Goal: Information Seeking & Learning: Learn about a topic

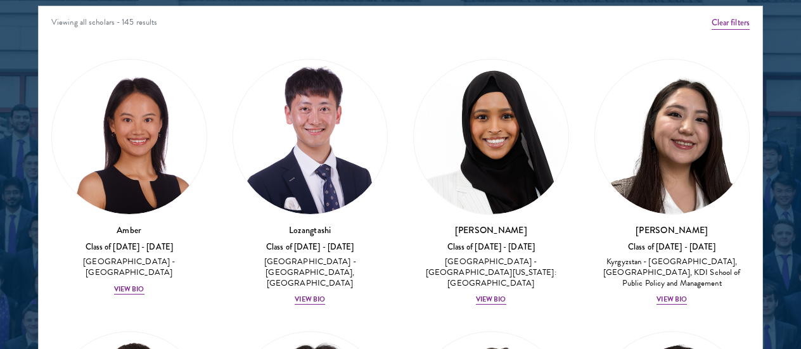
scroll to position [1648, 0]
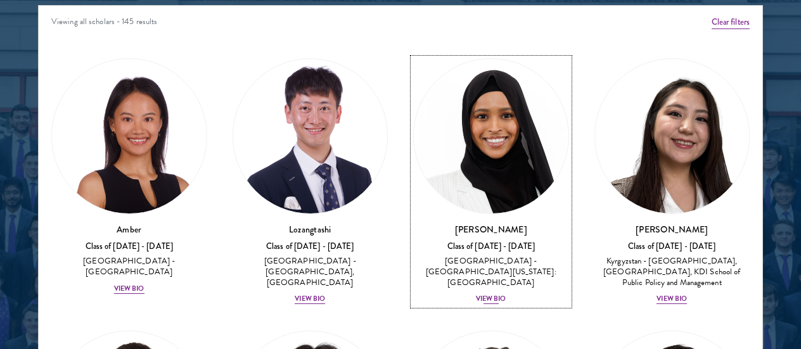
click at [463, 100] on img at bounding box center [491, 136] width 155 height 155
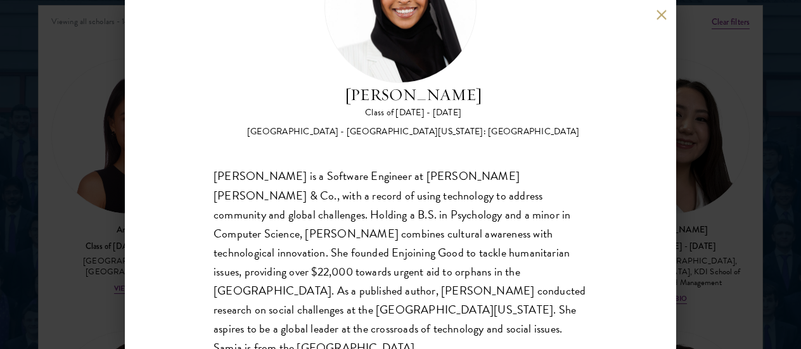
scroll to position [115, 0]
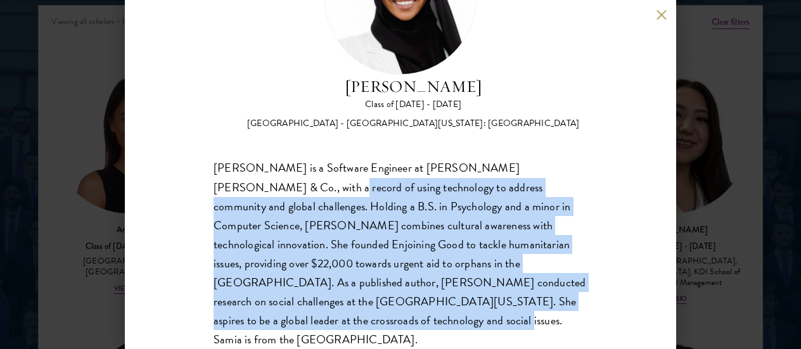
drag, startPoint x: 231, startPoint y: 188, endPoint x: 592, endPoint y: 300, distance: 378.5
click at [592, 300] on div "[PERSON_NAME] Class of [DATE] - [DATE] [GEOGRAPHIC_DATA] - [GEOGRAPHIC_DATA][US…" at bounding box center [400, 174] width 551 height 349
click at [593, 300] on div "[PERSON_NAME] Class of [DATE] - [DATE] [GEOGRAPHIC_DATA] - [GEOGRAPHIC_DATA][US…" at bounding box center [400, 174] width 551 height 349
click at [592, 299] on div "[PERSON_NAME] Class of [DATE] - [DATE] [GEOGRAPHIC_DATA] - [GEOGRAPHIC_DATA][US…" at bounding box center [400, 174] width 551 height 349
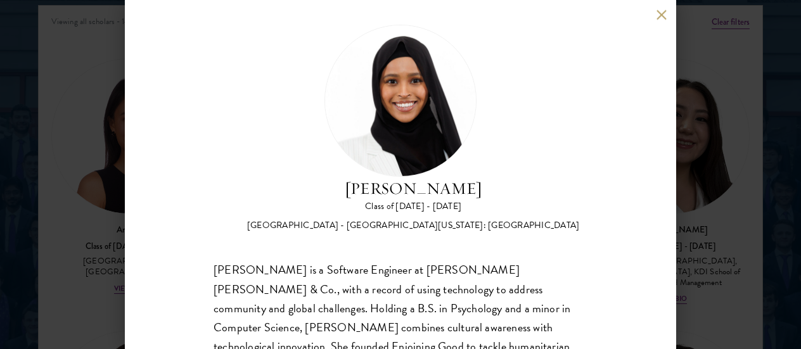
scroll to position [0, 0]
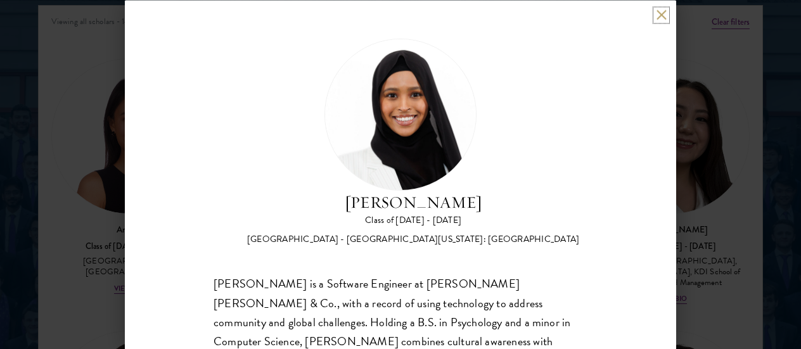
click at [665, 15] on button at bounding box center [661, 15] width 11 height 11
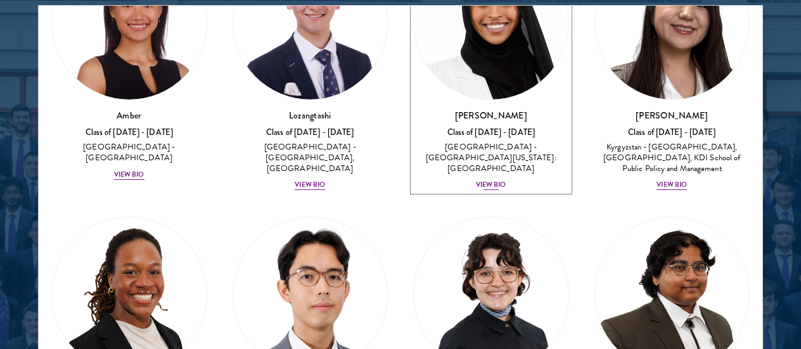
scroll to position [127, 0]
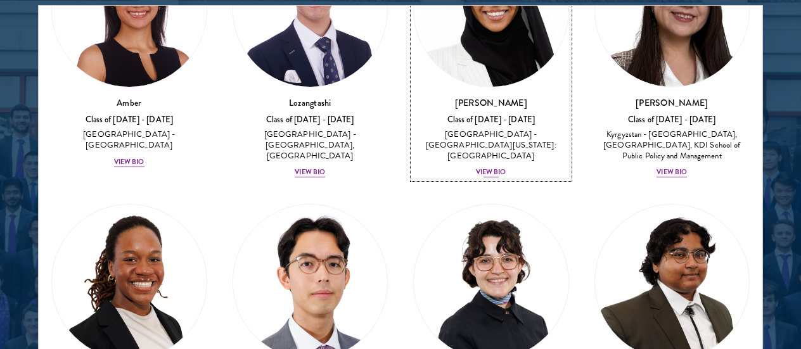
click at [492, 129] on div "[GEOGRAPHIC_DATA] - [GEOGRAPHIC_DATA][US_STATE]: [GEOGRAPHIC_DATA]" at bounding box center [491, 145] width 156 height 32
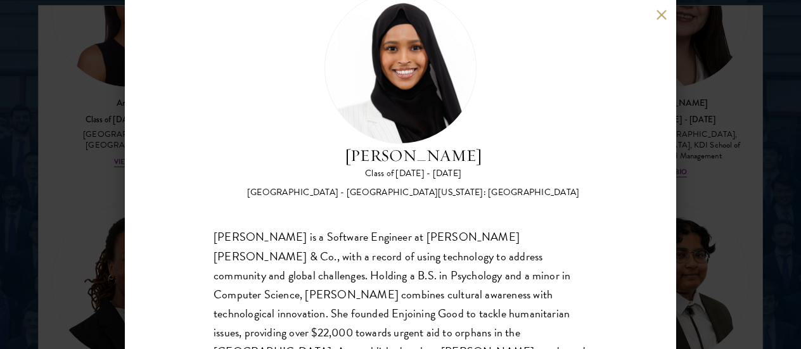
scroll to position [115, 0]
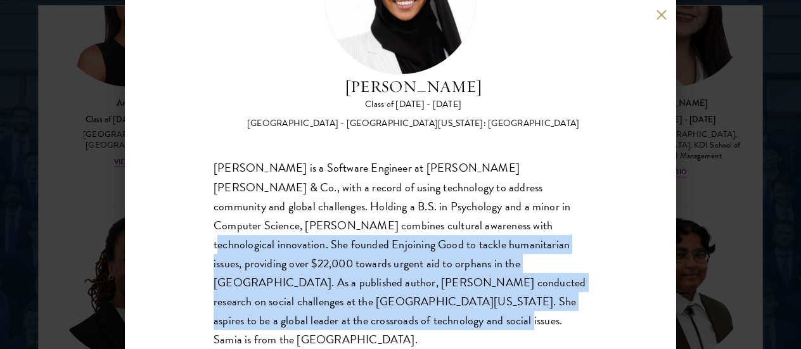
drag, startPoint x: 367, startPoint y: 230, endPoint x: 615, endPoint y: 302, distance: 258.1
click at [615, 302] on div "[PERSON_NAME] Class of [DATE] - [DATE] [GEOGRAPHIC_DATA] - [GEOGRAPHIC_DATA][US…" at bounding box center [400, 174] width 551 height 349
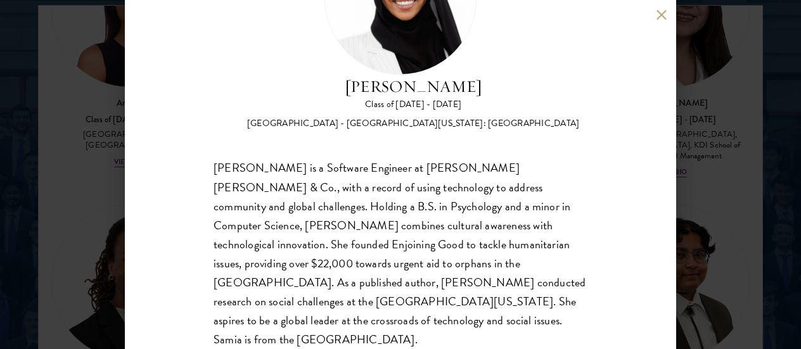
click at [709, 165] on div "[PERSON_NAME] Class of [DATE] - [DATE] [GEOGRAPHIC_DATA] - [GEOGRAPHIC_DATA][US…" at bounding box center [400, 174] width 801 height 349
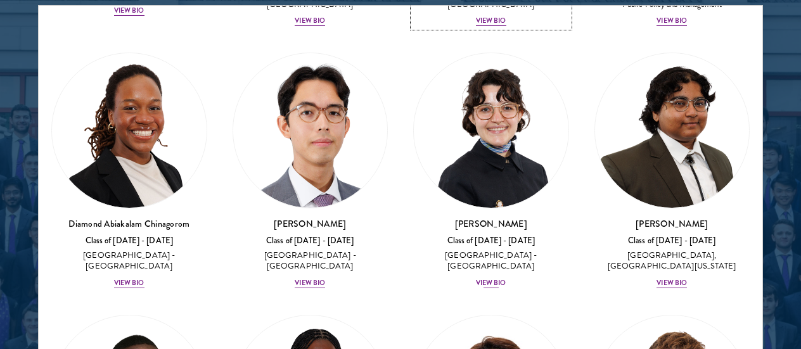
scroll to position [317, 0]
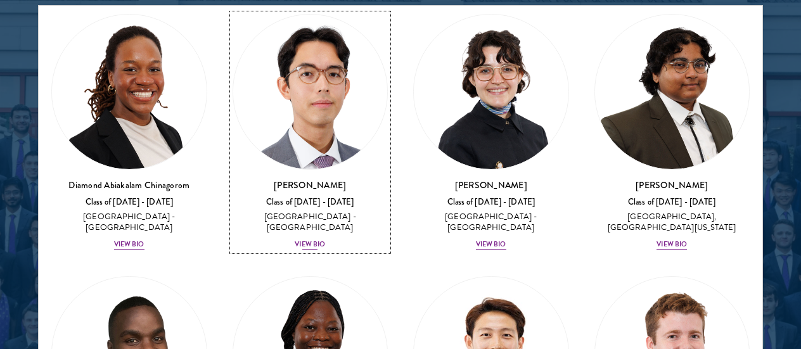
click at [345, 114] on img at bounding box center [310, 92] width 155 height 155
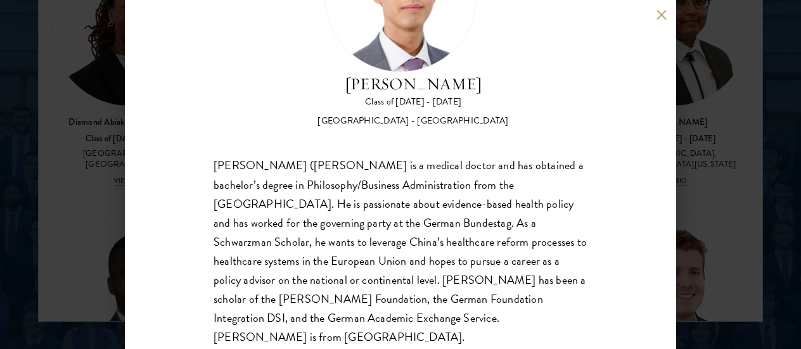
scroll to position [134, 0]
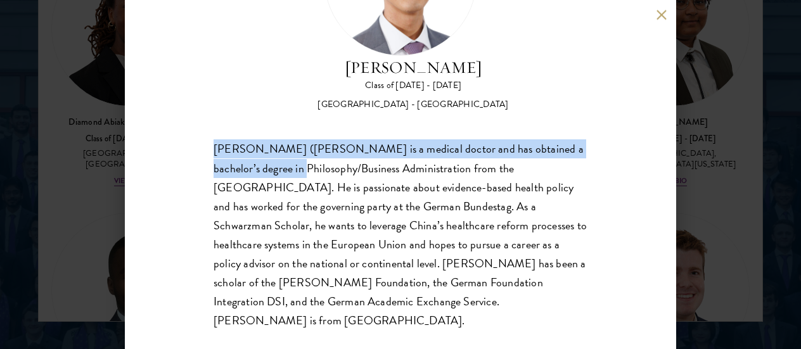
drag, startPoint x: 168, startPoint y: 132, endPoint x: 258, endPoint y: 176, distance: 99.8
click at [258, 176] on div "[PERSON_NAME] Class of [DATE] - [DATE] [GEOGRAPHIC_DATA] - [GEOGRAPHIC_DATA] [P…" at bounding box center [400, 174] width 551 height 349
click at [258, 176] on div "[PERSON_NAME] ([PERSON_NAME] is a medical doctor and has obtained a bachelor’s …" at bounding box center [401, 235] width 374 height 190
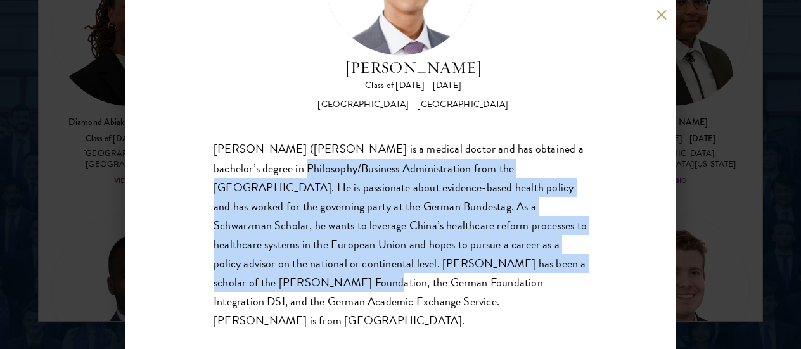
drag, startPoint x: 258, startPoint y: 176, endPoint x: 576, endPoint y: 257, distance: 328.3
click at [576, 257] on div "[PERSON_NAME] ([PERSON_NAME] is a medical doctor and has obtained a bachelor’s …" at bounding box center [401, 235] width 374 height 190
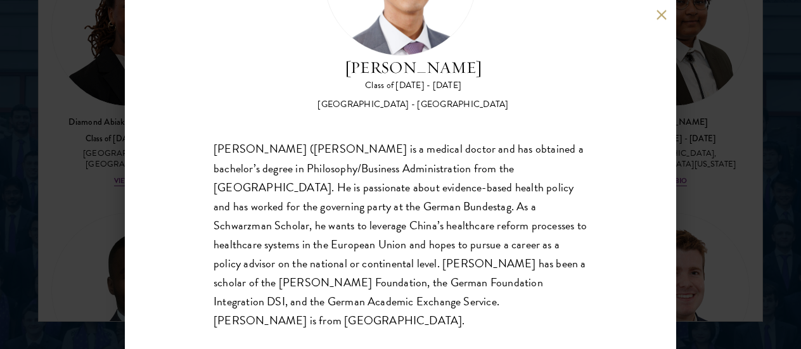
click at [766, 211] on div "[PERSON_NAME] Class of [DATE] - [DATE] [GEOGRAPHIC_DATA] - [GEOGRAPHIC_DATA] [P…" at bounding box center [400, 174] width 801 height 349
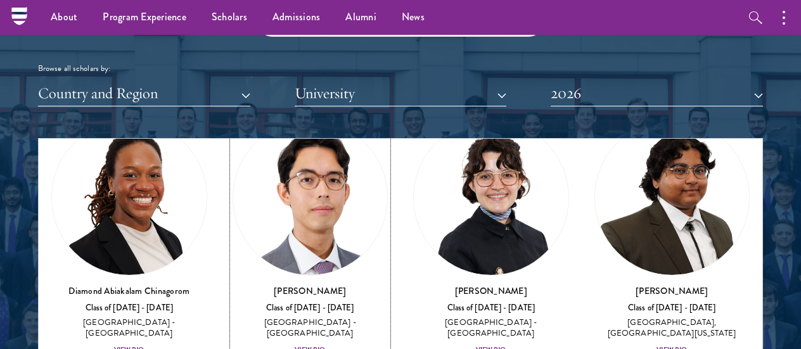
scroll to position [380, 0]
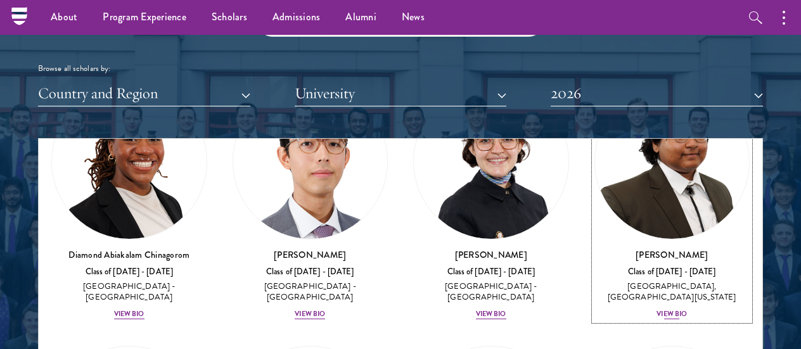
click at [644, 193] on img at bounding box center [672, 161] width 155 height 155
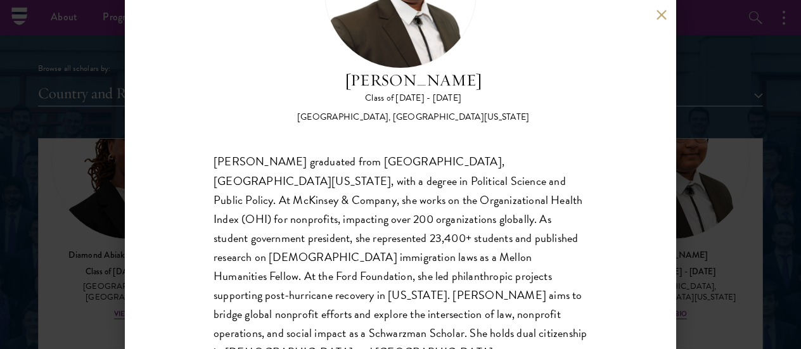
scroll to position [127, 0]
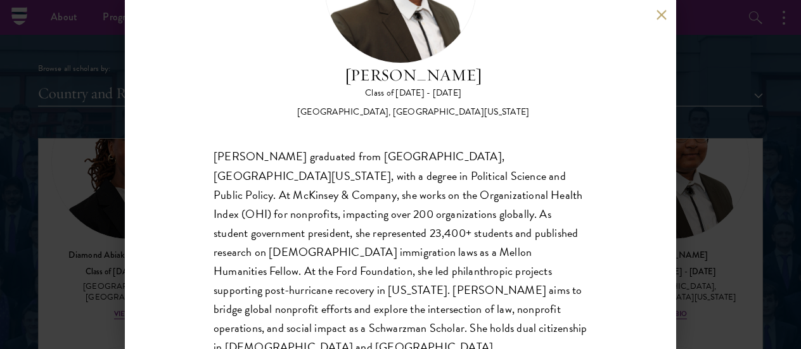
click at [749, 160] on div "[PERSON_NAME] Class of [DATE] - [DATE] [GEOGRAPHIC_DATA] - [GEOGRAPHIC_DATA], […" at bounding box center [400, 174] width 801 height 349
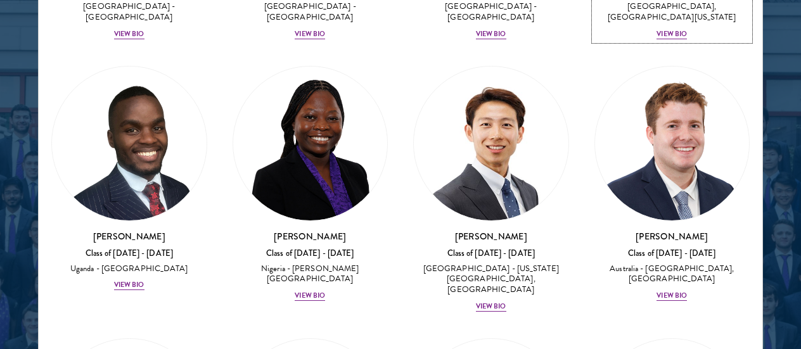
scroll to position [495, 0]
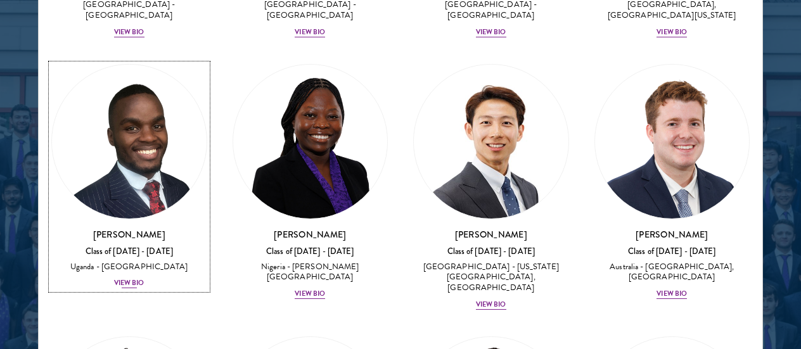
click at [138, 148] on img at bounding box center [129, 142] width 155 height 155
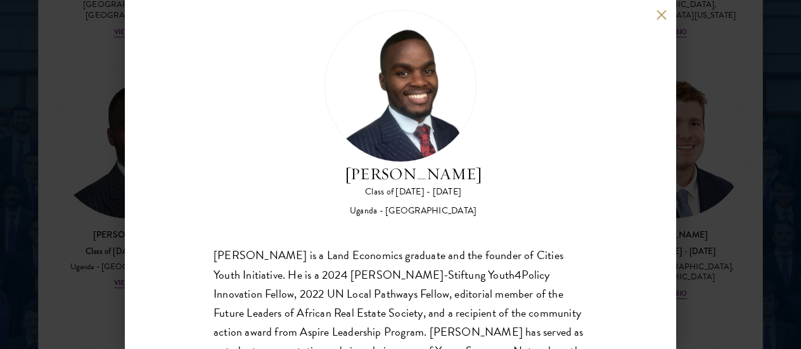
scroll to position [127, 0]
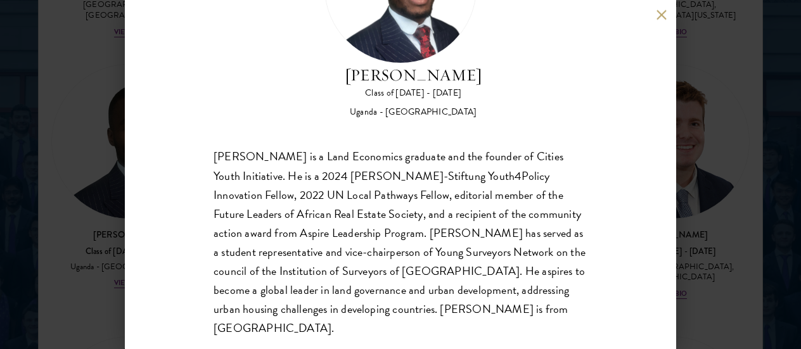
click at [741, 174] on div "[PERSON_NAME] Class of [DATE] - [DATE] [GEOGRAPHIC_DATA] - [GEOGRAPHIC_DATA] [G…" at bounding box center [400, 174] width 801 height 349
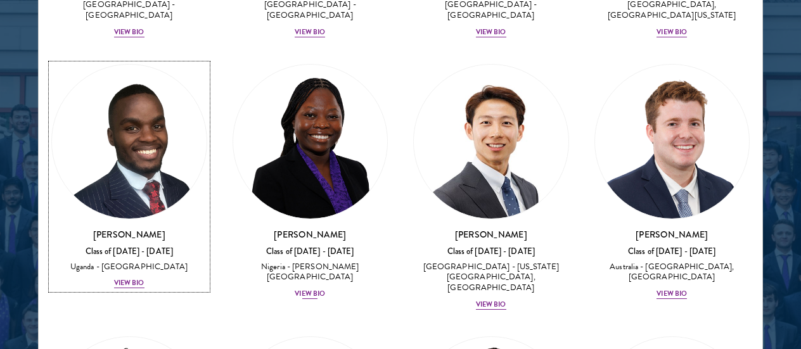
scroll to position [504, 0]
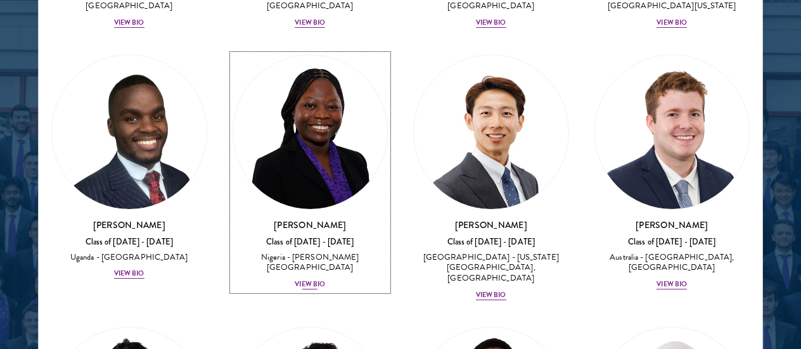
click at [321, 178] on img at bounding box center [310, 132] width 155 height 155
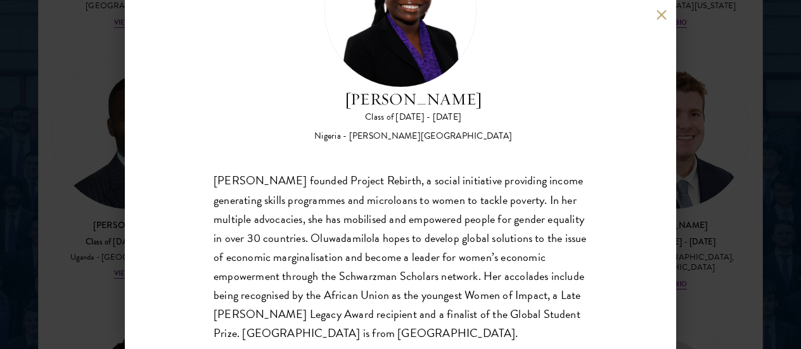
scroll to position [134, 0]
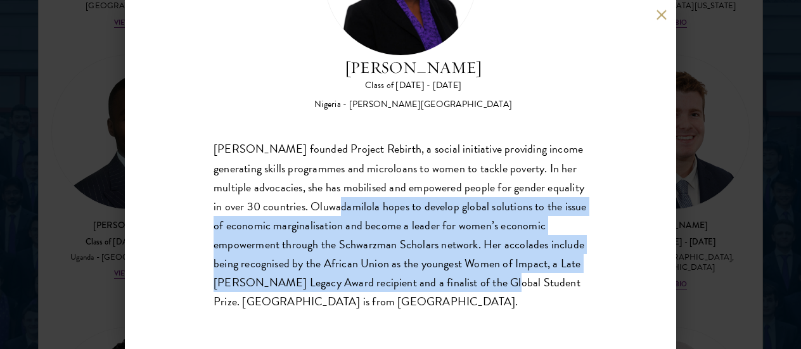
drag, startPoint x: 369, startPoint y: 204, endPoint x: 586, endPoint y: 280, distance: 230.3
click at [586, 280] on div "[PERSON_NAME] Class of [DATE] - [DATE] [GEOGRAPHIC_DATA] - [PERSON_NAME][GEOGRA…" at bounding box center [400, 174] width 551 height 349
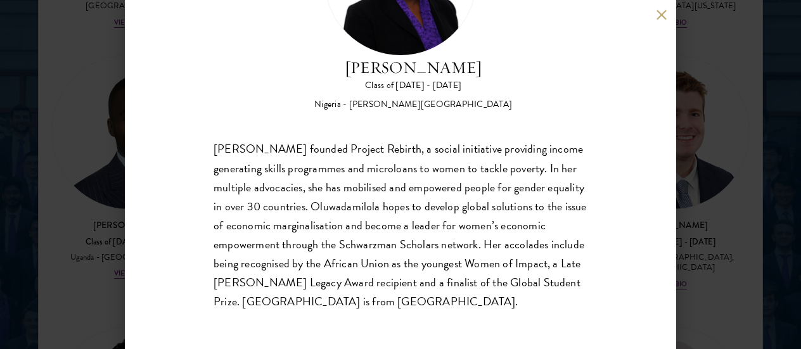
click at [719, 215] on div "[PERSON_NAME] Class of [DATE] - [DATE] [GEOGRAPHIC_DATA] - [PERSON_NAME][GEOGRA…" at bounding box center [400, 174] width 801 height 349
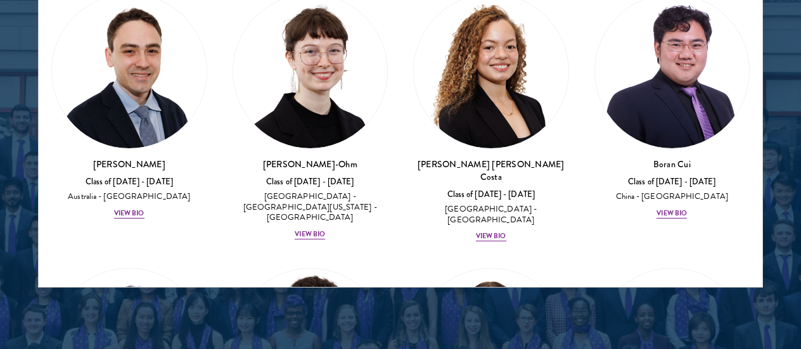
scroll to position [1835, 0]
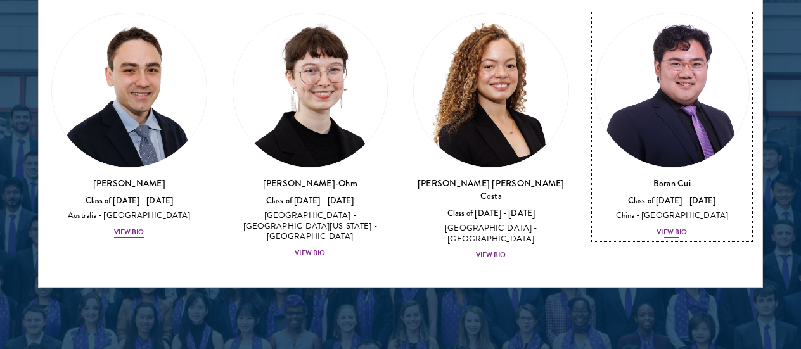
click at [693, 210] on div "China - [GEOGRAPHIC_DATA]" at bounding box center [672, 215] width 156 height 11
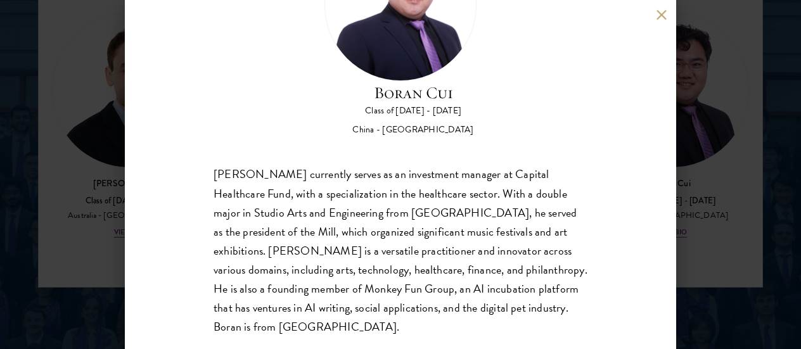
scroll to position [115, 0]
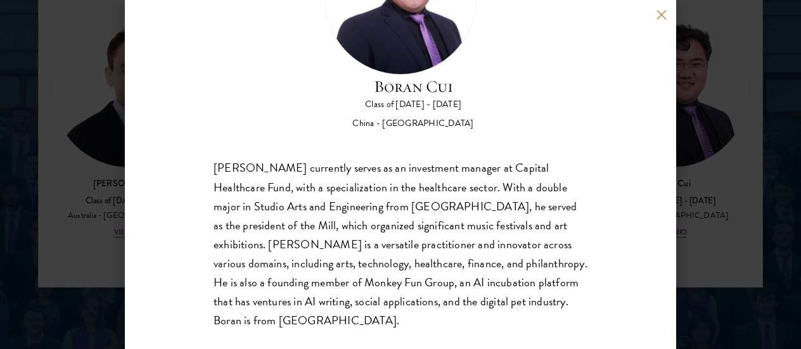
click at [761, 165] on div "[PERSON_NAME] Class of [DATE] - [DATE] [GEOGRAPHIC_DATA] - [GEOGRAPHIC_DATA] [P…" at bounding box center [400, 174] width 801 height 349
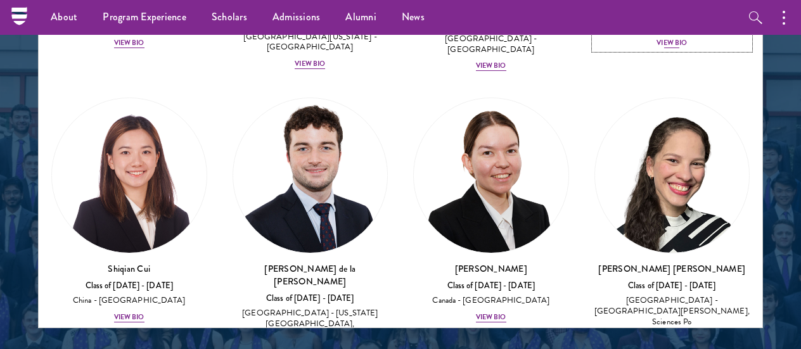
scroll to position [2067, 0]
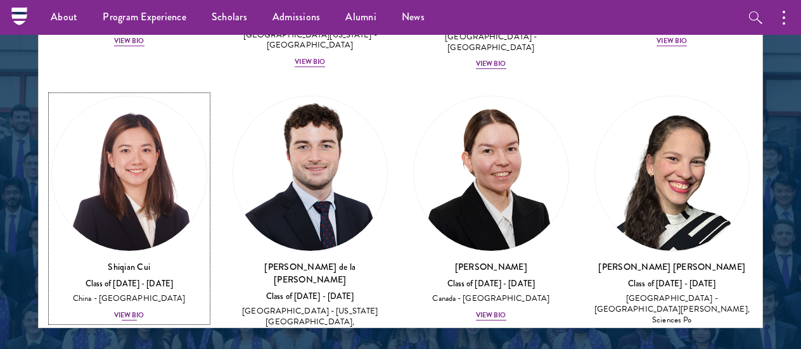
click at [124, 174] on img at bounding box center [129, 173] width 155 height 155
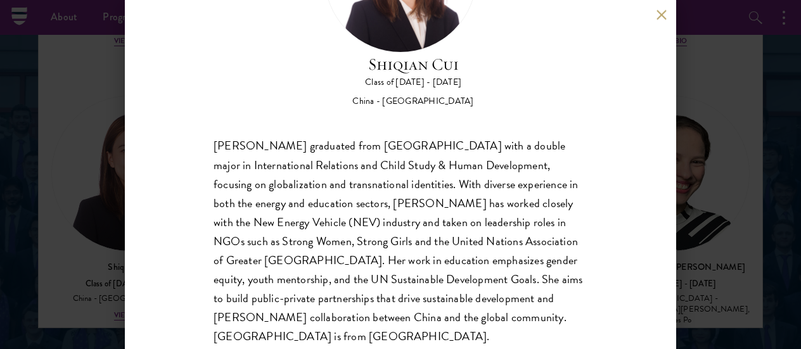
scroll to position [153, 0]
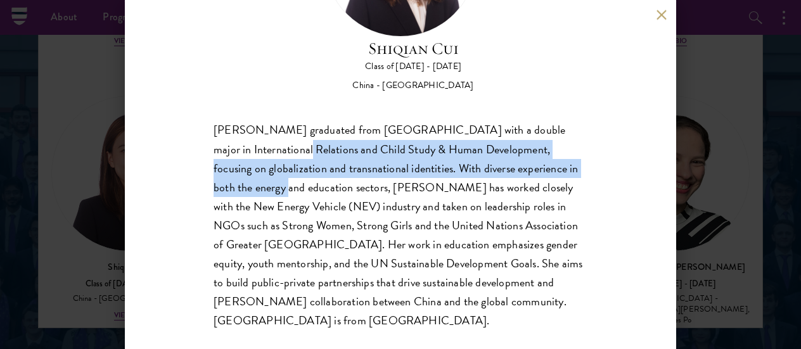
drag, startPoint x: 227, startPoint y: 145, endPoint x: 555, endPoint y: 170, distance: 328.6
click at [555, 170] on div "[PERSON_NAME] graduated from [GEOGRAPHIC_DATA] with a double major in Internati…" at bounding box center [401, 226] width 374 height 210
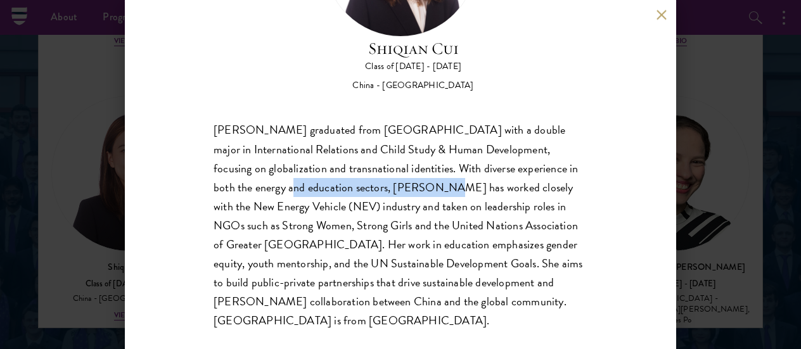
drag, startPoint x: 213, startPoint y: 186, endPoint x: 356, endPoint y: 192, distance: 143.3
click at [356, 192] on div "[PERSON_NAME] graduated from [GEOGRAPHIC_DATA] with a double major in Internati…" at bounding box center [401, 226] width 374 height 210
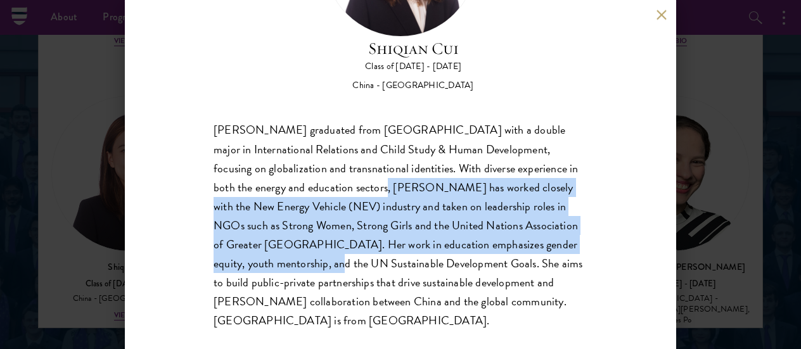
drag, startPoint x: 303, startPoint y: 186, endPoint x: 612, endPoint y: 244, distance: 314.1
click at [612, 244] on div "[PERSON_NAME] Class of [DATE] - [DATE] [GEOGRAPHIC_DATA] - [GEOGRAPHIC_DATA] [P…" at bounding box center [400, 174] width 551 height 349
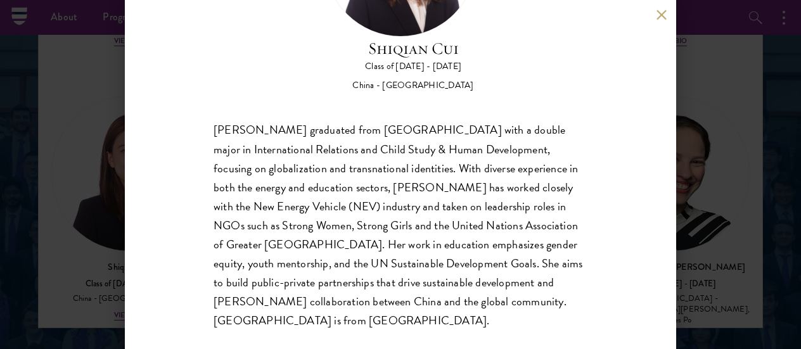
click at [722, 216] on div "[PERSON_NAME] Class of [DATE] - [DATE] [GEOGRAPHIC_DATA] - [GEOGRAPHIC_DATA] [P…" at bounding box center [400, 174] width 801 height 349
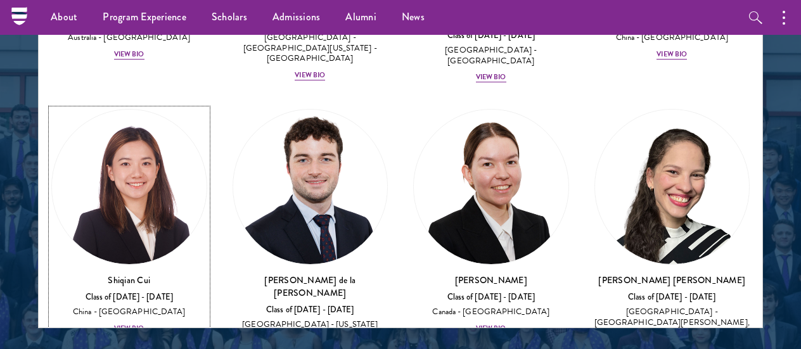
scroll to position [2059, 0]
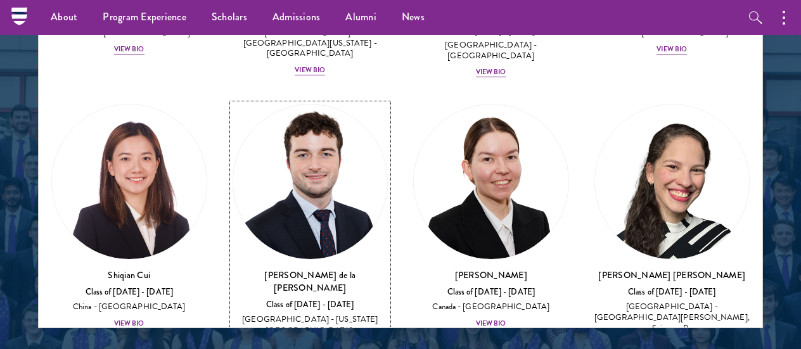
click at [359, 150] on img at bounding box center [310, 182] width 155 height 155
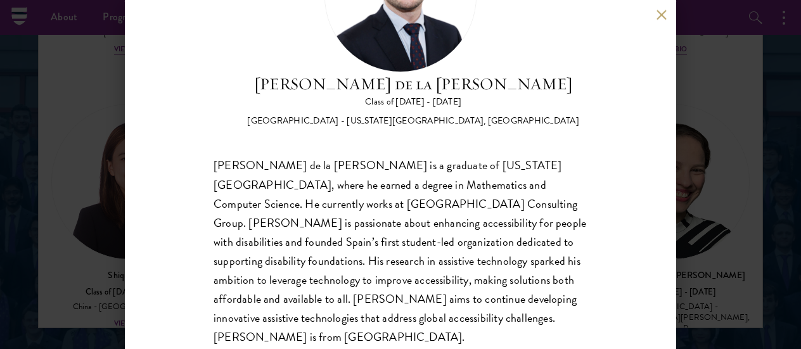
scroll to position [127, 0]
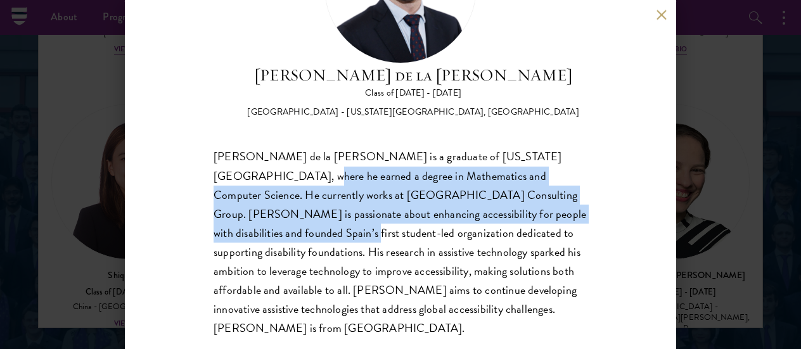
drag, startPoint x: 238, startPoint y: 180, endPoint x: 559, endPoint y: 212, distance: 322.3
click at [559, 212] on div "[PERSON_NAME] de la [PERSON_NAME] is a graduate of [US_STATE][GEOGRAPHIC_DATA],…" at bounding box center [401, 243] width 374 height 190
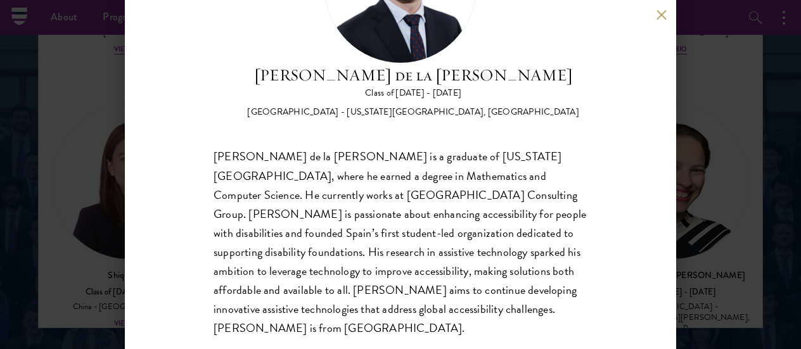
click at [728, 203] on div "[PERSON_NAME] de la [PERSON_NAME] Class of [DATE] - [DATE] [GEOGRAPHIC_DATA] - …" at bounding box center [400, 174] width 801 height 349
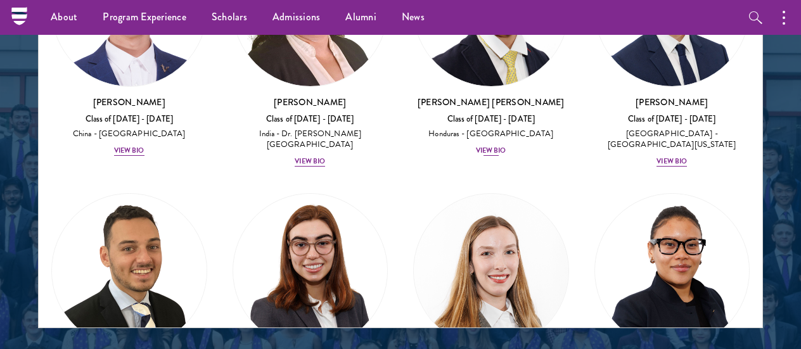
scroll to position [3961, 0]
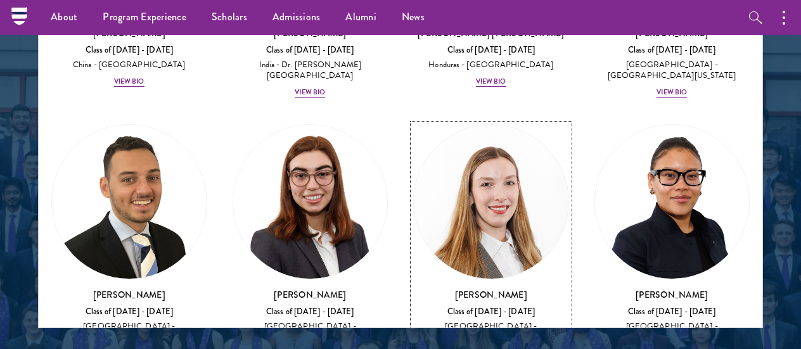
click at [498, 130] on img at bounding box center [491, 202] width 155 height 155
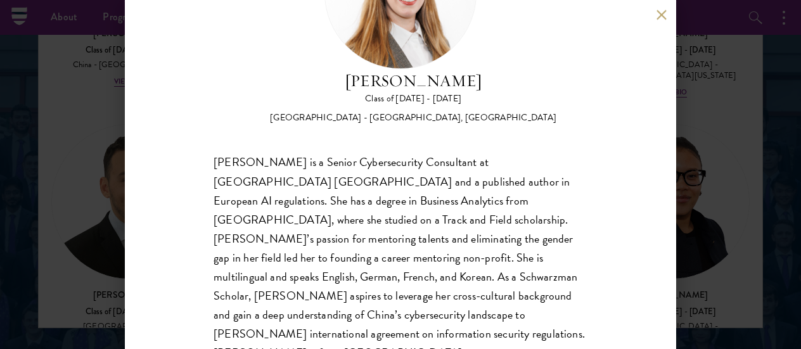
scroll to position [127, 0]
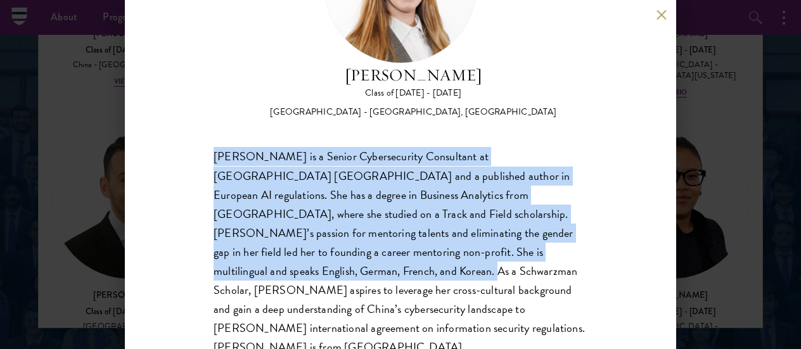
drag, startPoint x: 213, startPoint y: 164, endPoint x: 586, endPoint y: 249, distance: 382.2
click at [586, 249] on div "[PERSON_NAME] Class of [DATE] - [DATE] [GEOGRAPHIC_DATA] - [GEOGRAPHIC_DATA], […" at bounding box center [400, 174] width 551 height 349
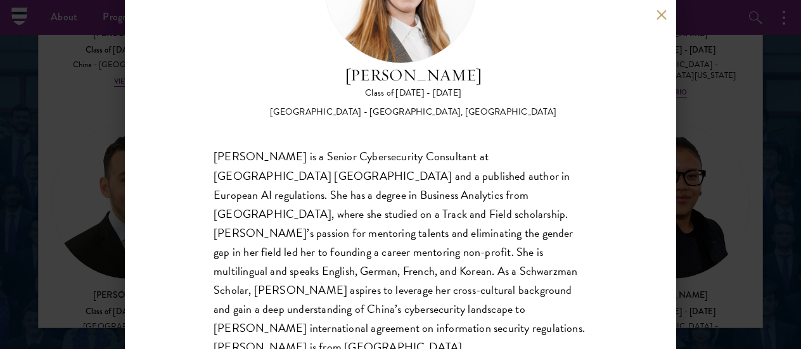
click at [730, 197] on div "[PERSON_NAME] Class of [DATE] - [DATE] [GEOGRAPHIC_DATA] - [GEOGRAPHIC_DATA], […" at bounding box center [400, 174] width 801 height 349
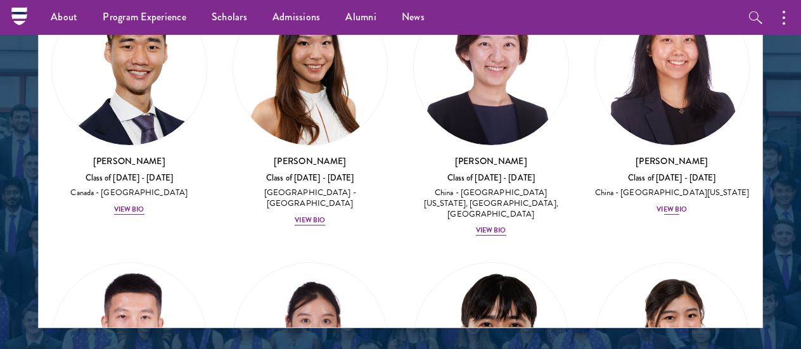
scroll to position [4942, 0]
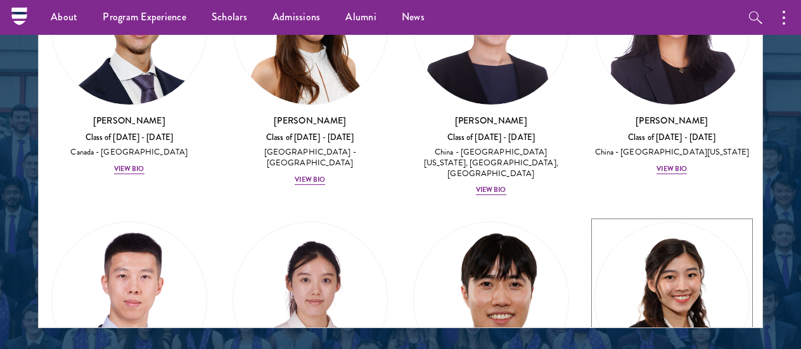
click at [597, 222] on div at bounding box center [672, 300] width 156 height 156
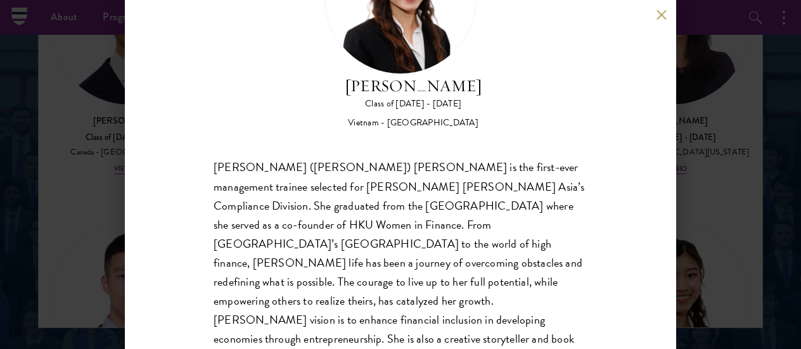
scroll to position [134, 0]
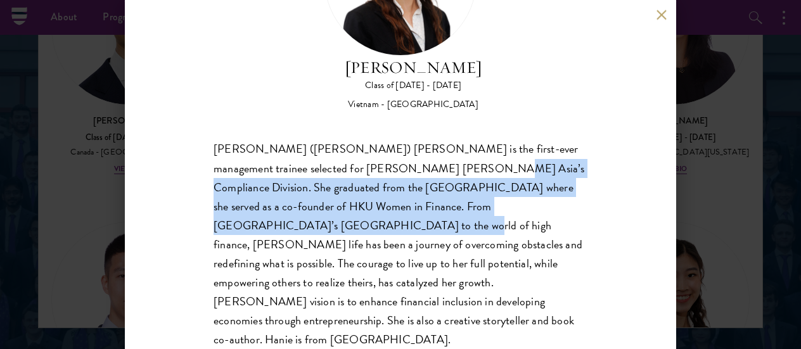
drag, startPoint x: 420, startPoint y: 163, endPoint x: 581, endPoint y: 201, distance: 164.8
click at [581, 201] on div "[PERSON_NAME] Class of [DATE] - [DATE] [GEOGRAPHIC_DATA] - [GEOGRAPHIC_DATA] [P…" at bounding box center [400, 174] width 551 height 349
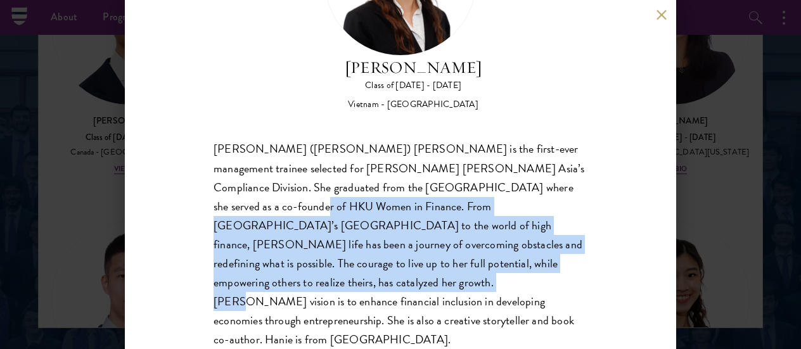
drag, startPoint x: 216, startPoint y: 209, endPoint x: 537, endPoint y: 263, distance: 325.8
click at [537, 262] on div "[PERSON_NAME] ([PERSON_NAME]) [PERSON_NAME] is the first-ever management traine…" at bounding box center [401, 245] width 374 height 210
click at [537, 263] on div "[PERSON_NAME] ([PERSON_NAME]) [PERSON_NAME] is the first-ever management traine…" at bounding box center [401, 245] width 374 height 210
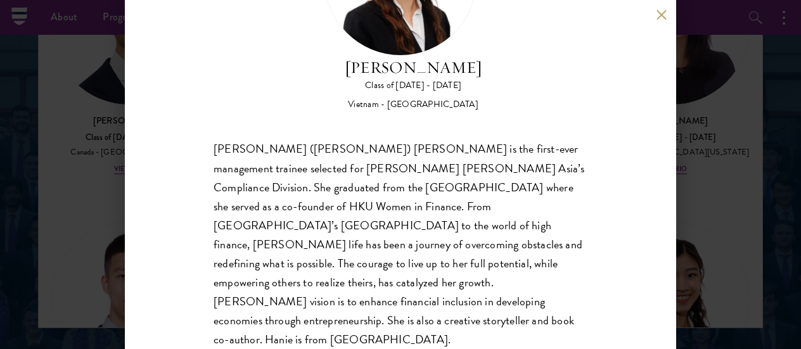
click at [717, 229] on div "[PERSON_NAME] Class of [DATE] - [DATE] [GEOGRAPHIC_DATA] - [GEOGRAPHIC_DATA] [P…" at bounding box center [400, 174] width 801 height 349
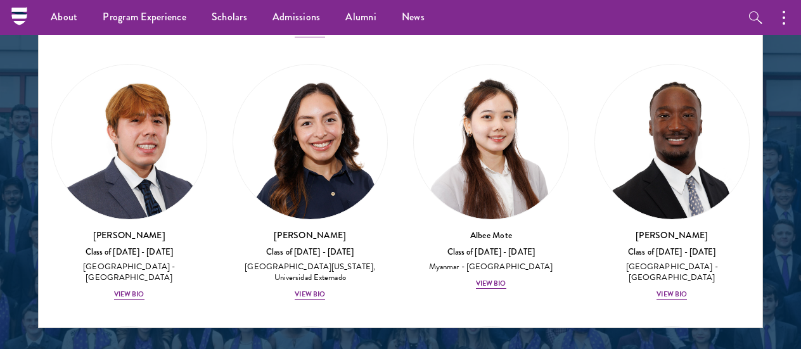
scroll to position [6230, 0]
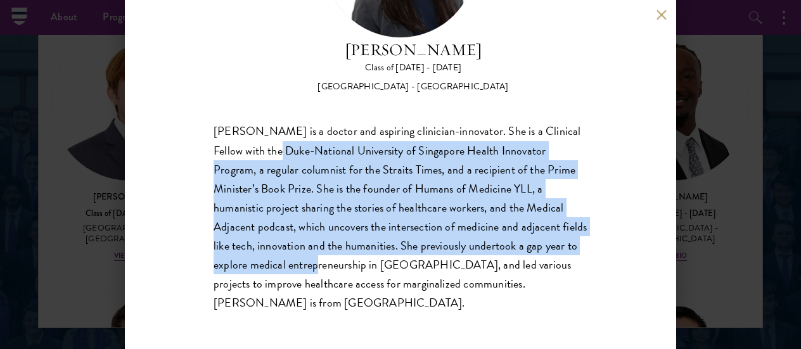
scroll to position [153, 0]
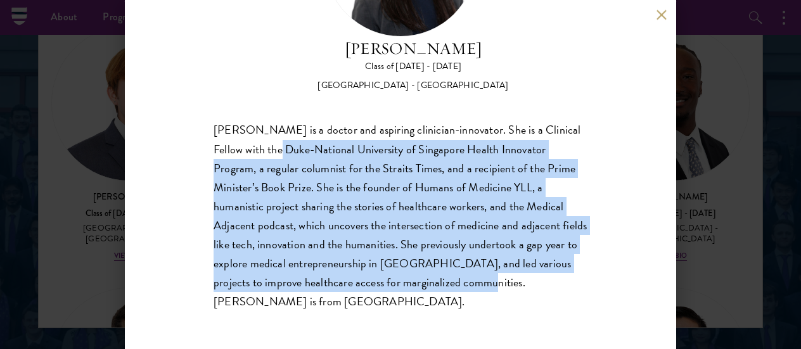
drag, startPoint x: 282, startPoint y: 174, endPoint x: 489, endPoint y: 283, distance: 233.9
click at [489, 283] on div "[PERSON_NAME] is a doctor and aspiring clinician-innovator. She is a Clinical F…" at bounding box center [401, 216] width 374 height 190
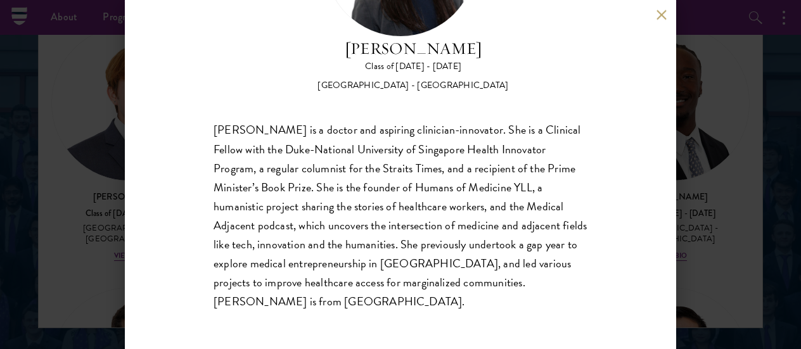
click at [684, 219] on div "[PERSON_NAME] Class of [DATE] - [DATE] [GEOGRAPHIC_DATA] - [GEOGRAPHIC_DATA] [P…" at bounding box center [400, 174] width 801 height 349
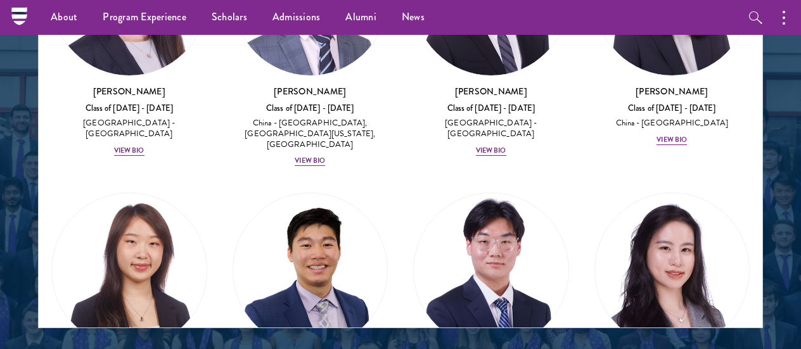
scroll to position [9324, 0]
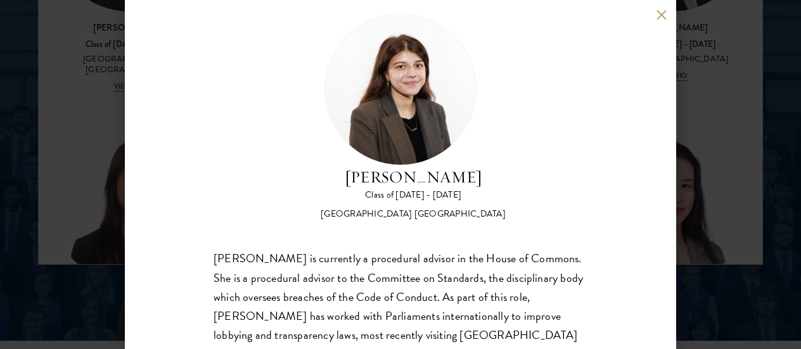
scroll to position [115, 0]
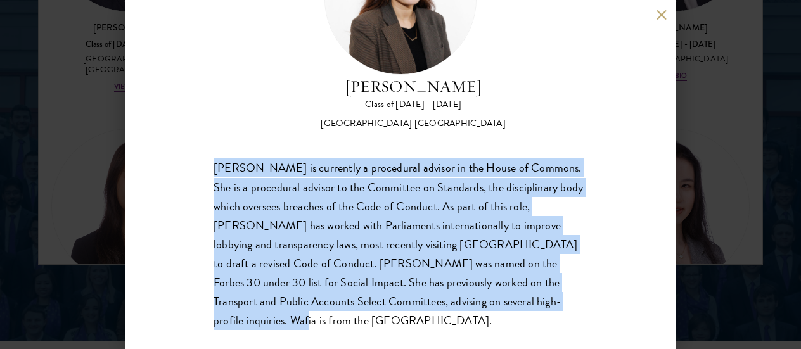
drag, startPoint x: 204, startPoint y: 159, endPoint x: 592, endPoint y: 297, distance: 411.8
click at [592, 297] on div "[PERSON_NAME] Class of [DATE] - [DATE] [GEOGRAPHIC_DATA] - [GEOGRAPHIC_DATA] [G…" at bounding box center [400, 174] width 551 height 349
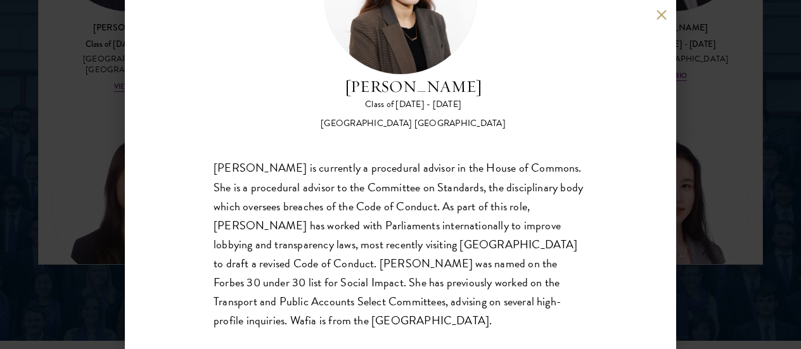
click at [711, 222] on div "[PERSON_NAME] Class of [DATE] - [DATE] [GEOGRAPHIC_DATA] - [GEOGRAPHIC_DATA] [G…" at bounding box center [400, 174] width 801 height 349
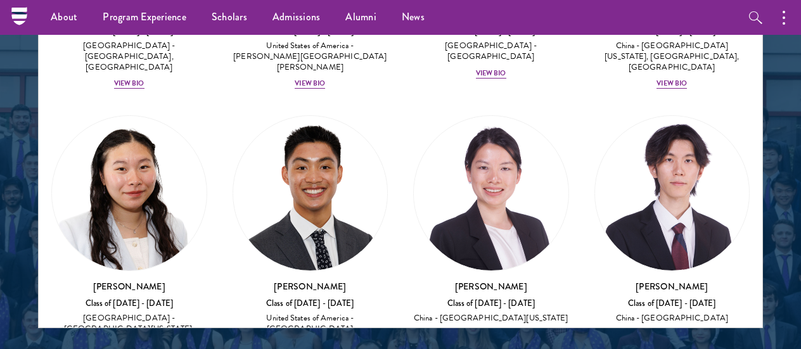
scroll to position [8563, 0]
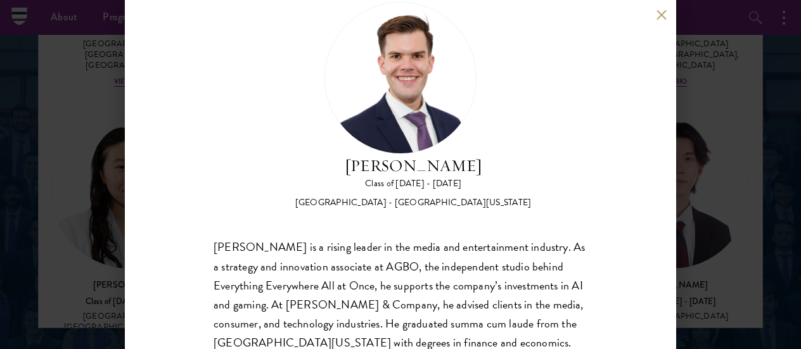
scroll to position [134, 0]
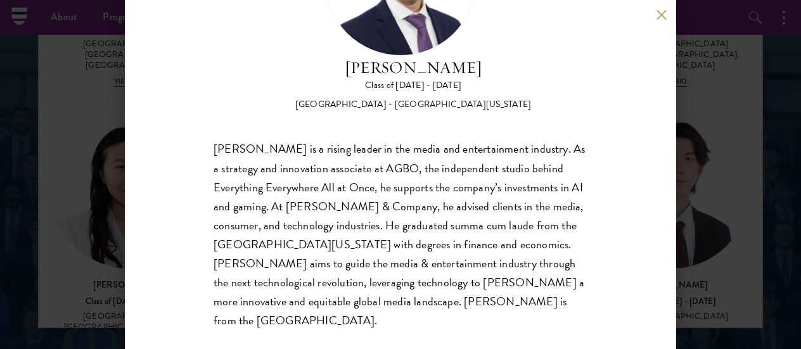
click at [692, 233] on div "[PERSON_NAME] Class of [DATE] - [DATE] [GEOGRAPHIC_DATA] - [GEOGRAPHIC_DATA][US…" at bounding box center [400, 174] width 801 height 349
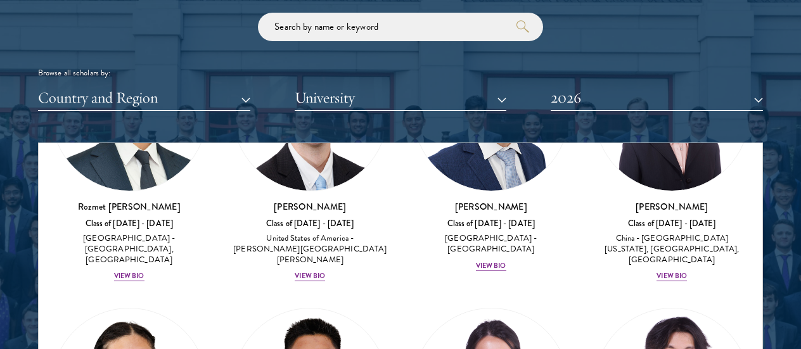
scroll to position [1521, 0]
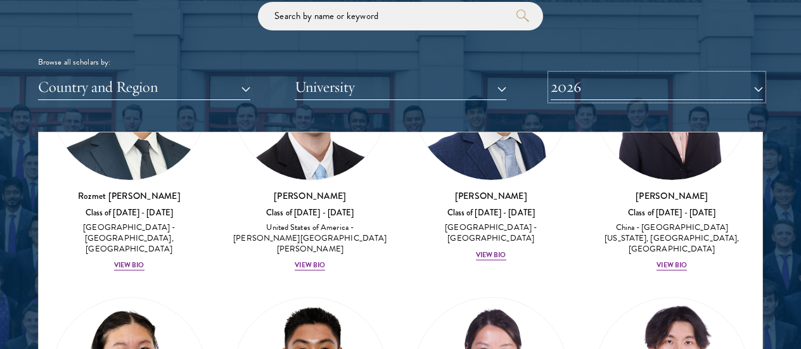
click at [665, 74] on button "2026" at bounding box center [657, 87] width 212 height 26
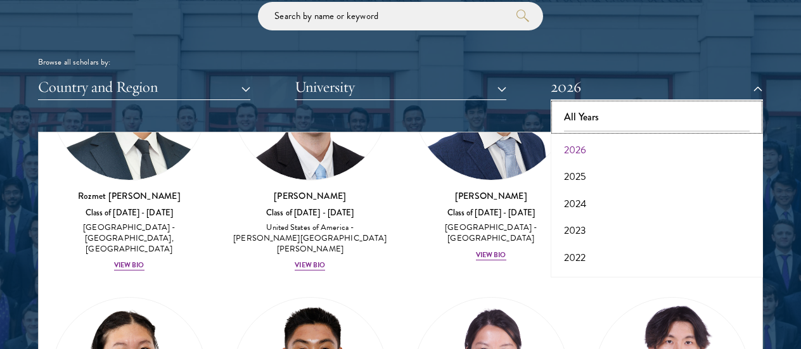
click at [622, 110] on button "All Years" at bounding box center [657, 117] width 205 height 27
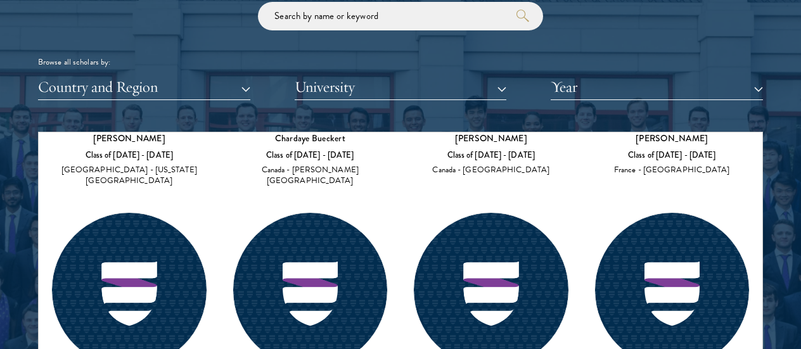
scroll to position [73962, 0]
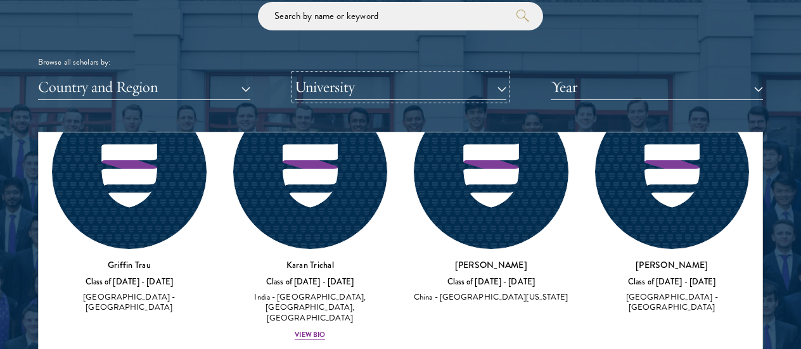
click at [319, 97] on button "University" at bounding box center [401, 87] width 212 height 26
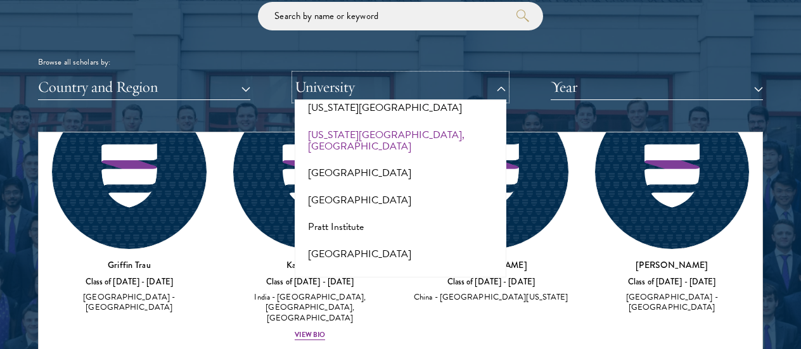
scroll to position [6275, 0]
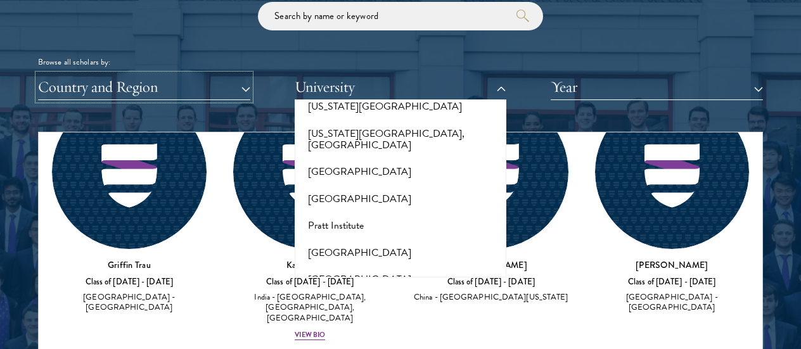
click at [162, 94] on button "Country and Region" at bounding box center [144, 87] width 212 height 26
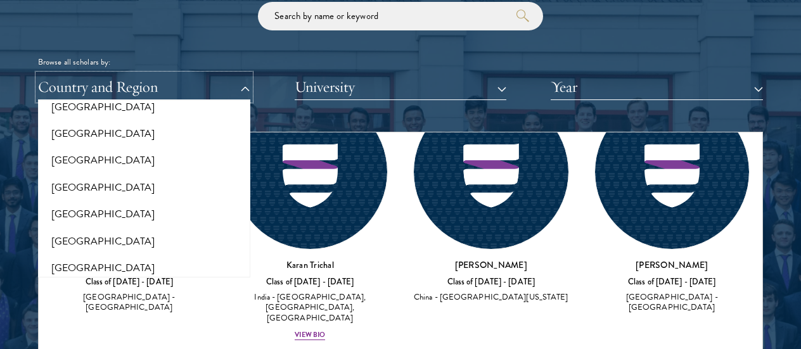
scroll to position [1458, 0]
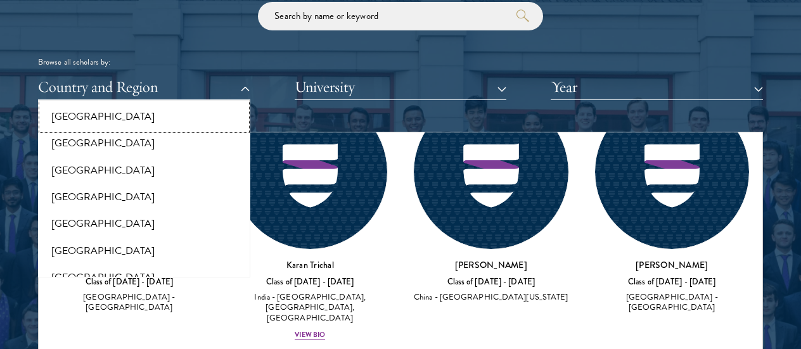
click at [165, 110] on button "[GEOGRAPHIC_DATA]" at bounding box center [144, 116] width 205 height 27
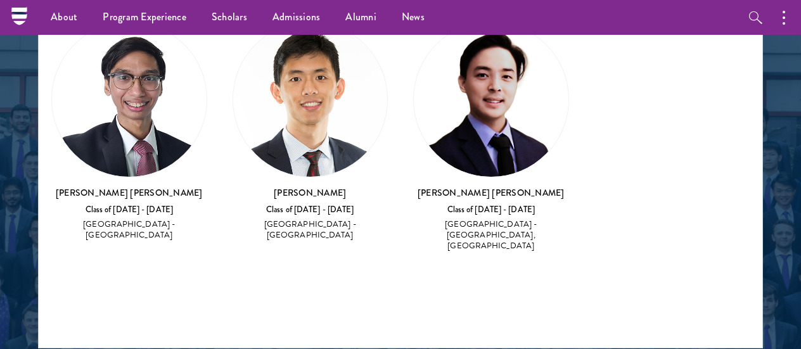
scroll to position [1648, 0]
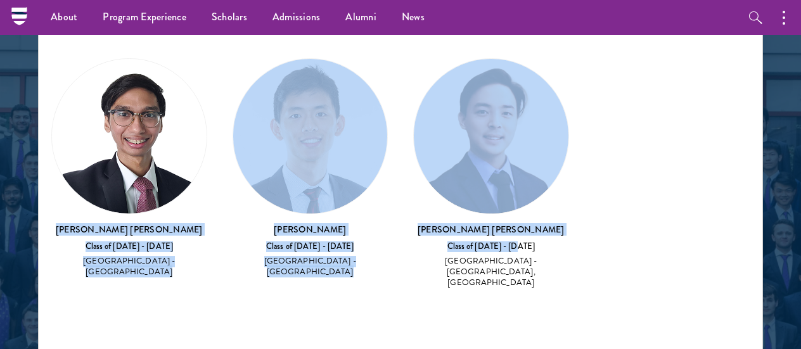
drag, startPoint x: 56, startPoint y: 225, endPoint x: 611, endPoint y: 250, distance: 555.7
click at [610, 249] on div "Amber Class of [DATE] - [DATE] [GEOGRAPHIC_DATA] - [GEOGRAPHIC_DATA] View Bio C…" at bounding box center [401, 178] width 724 height 274
click at [611, 250] on div "Amber Class of [DATE] - [DATE] [GEOGRAPHIC_DATA] - [GEOGRAPHIC_DATA] View Bio C…" at bounding box center [401, 178] width 724 height 274
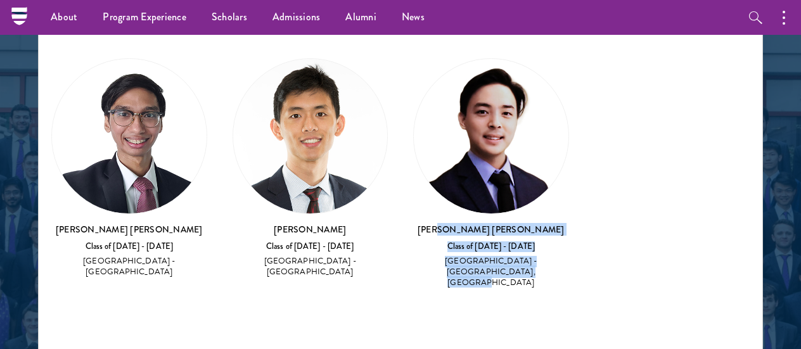
drag, startPoint x: 513, startPoint y: 266, endPoint x: 480, endPoint y: 192, distance: 80.8
click at [477, 219] on div "[PERSON_NAME] [PERSON_NAME] Class of [DATE] - [DATE] [GEOGRAPHIC_DATA] - [GEOGR…" at bounding box center [491, 173] width 156 height 231
click at [480, 191] on img at bounding box center [491, 136] width 155 height 155
click at [496, 165] on img at bounding box center [491, 136] width 155 height 155
click at [472, 267] on div "[GEOGRAPHIC_DATA] - [GEOGRAPHIC_DATA], [GEOGRAPHIC_DATA]" at bounding box center [491, 272] width 156 height 32
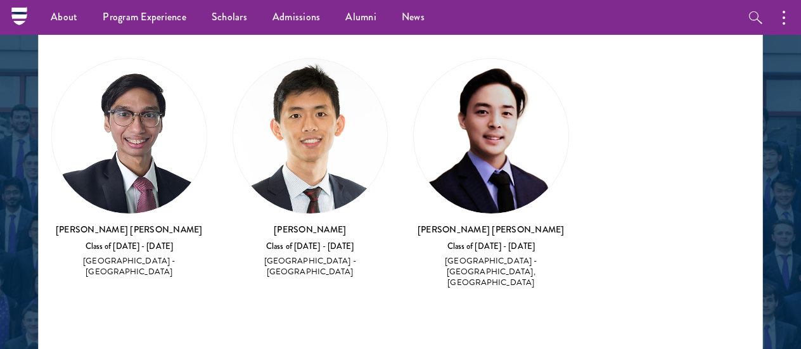
drag, startPoint x: 387, startPoint y: 277, endPoint x: 188, endPoint y: 233, distance: 203.9
click at [188, 233] on div "Amber Class of [DATE] - [DATE] [GEOGRAPHIC_DATA] - [GEOGRAPHIC_DATA] View Bio C…" at bounding box center [401, 178] width 724 height 274
click at [143, 233] on h3 "[PERSON_NAME] [PERSON_NAME]" at bounding box center [129, 229] width 156 height 13
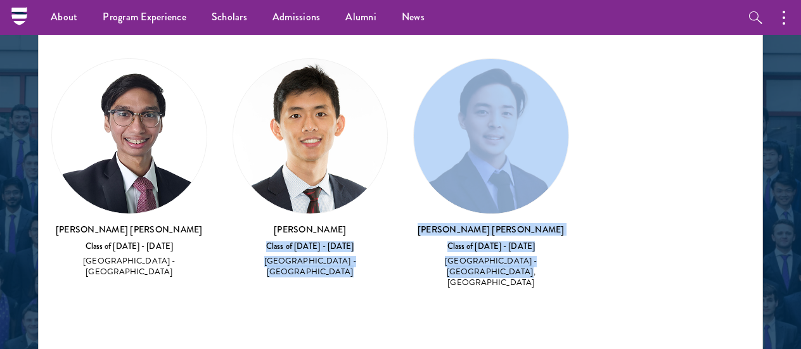
drag, startPoint x: 267, startPoint y: 243, endPoint x: 415, endPoint y: 271, distance: 150.3
click at [415, 271] on div "Amber Class of [DATE] - [DATE] [GEOGRAPHIC_DATA] - [GEOGRAPHIC_DATA] View Bio C…" at bounding box center [401, 178] width 724 height 274
click at [415, 271] on div "[GEOGRAPHIC_DATA] - [GEOGRAPHIC_DATA], [GEOGRAPHIC_DATA]" at bounding box center [491, 272] width 156 height 32
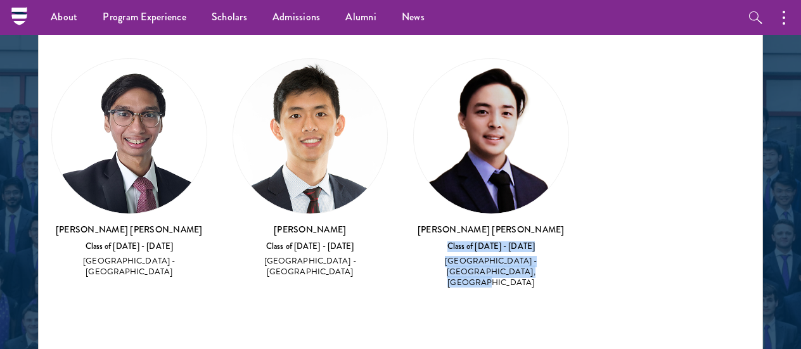
drag, startPoint x: 427, startPoint y: 248, endPoint x: 562, endPoint y: 268, distance: 136.5
click at [562, 268] on div "[PERSON_NAME] [PERSON_NAME] Class of [DATE] - [DATE] [GEOGRAPHIC_DATA] - [GEOGR…" at bounding box center [491, 256] width 156 height 67
click at [562, 268] on div "[GEOGRAPHIC_DATA] - [GEOGRAPHIC_DATA], [GEOGRAPHIC_DATA]" at bounding box center [491, 272] width 156 height 32
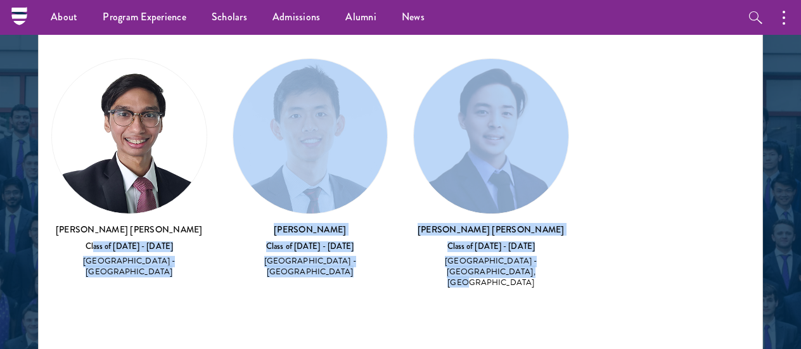
drag, startPoint x: 101, startPoint y: 247, endPoint x: 496, endPoint y: 274, distance: 395.7
click at [496, 274] on div "Amber Class of [DATE] - [DATE] [GEOGRAPHIC_DATA] - [GEOGRAPHIC_DATA] View Bio C…" at bounding box center [401, 178] width 724 height 274
click at [496, 274] on div "[GEOGRAPHIC_DATA] - [GEOGRAPHIC_DATA], [GEOGRAPHIC_DATA]" at bounding box center [491, 272] width 156 height 32
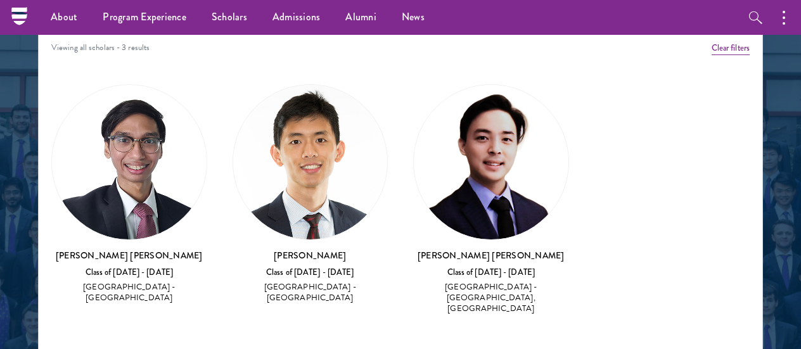
scroll to position [1521, 0]
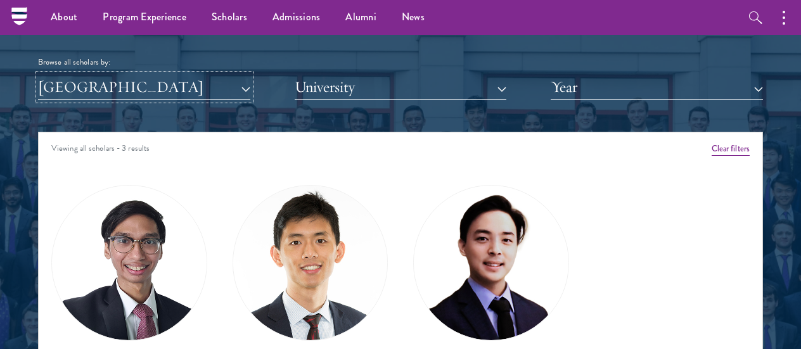
click at [138, 84] on button "[GEOGRAPHIC_DATA]" at bounding box center [144, 87] width 212 height 26
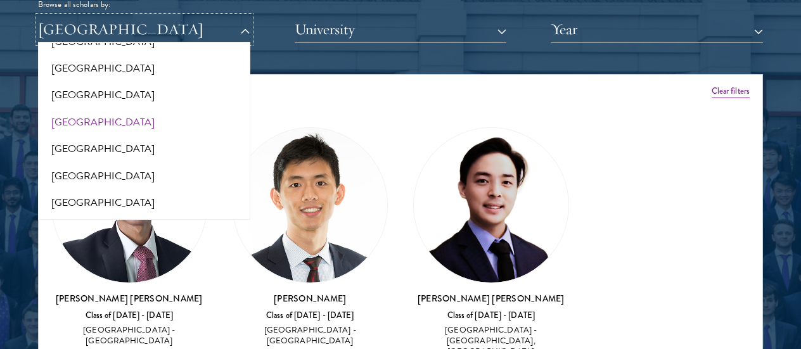
scroll to position [1584, 0]
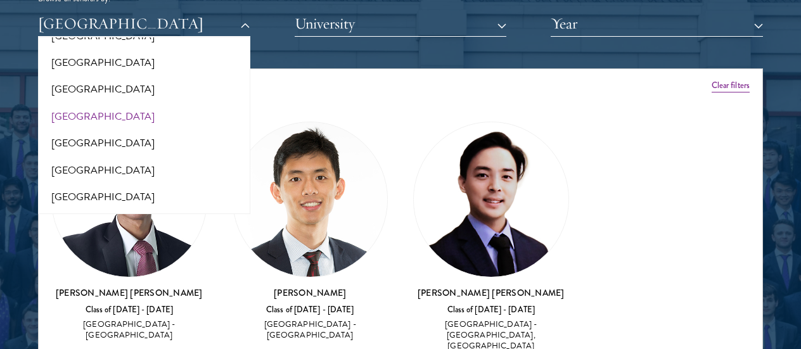
drag, startPoint x: 278, startPoint y: 288, endPoint x: 346, endPoint y: 285, distance: 68.5
click at [346, 286] on h3 "[PERSON_NAME]" at bounding box center [311, 292] width 156 height 13
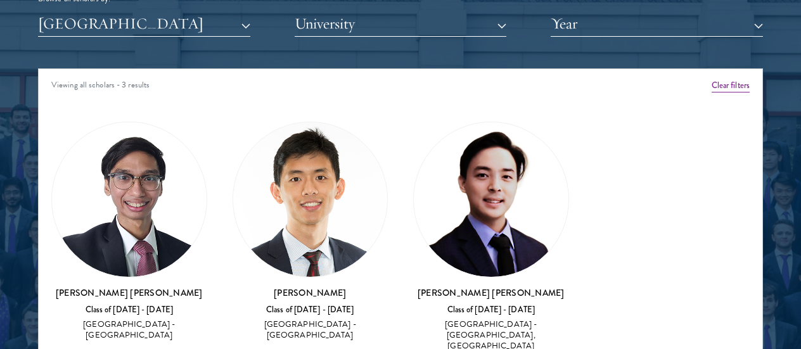
copy h3 "[PERSON_NAME]"
copy h3 "[PERSON_NAME] [PERSON_NAME]"
drag, startPoint x: 462, startPoint y: 291, endPoint x: 504, endPoint y: 266, distance: 49.5
click at [516, 290] on h3 "[PERSON_NAME] [PERSON_NAME]" at bounding box center [491, 292] width 156 height 13
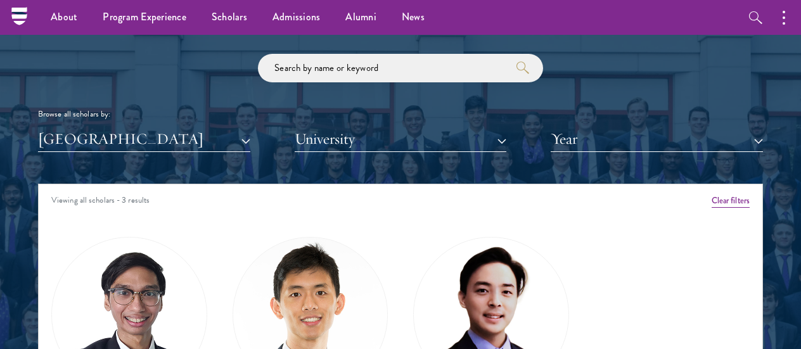
scroll to position [1458, 0]
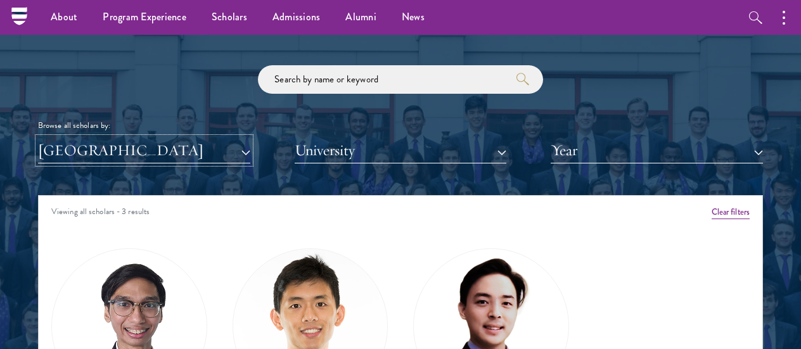
click at [247, 145] on button "[GEOGRAPHIC_DATA]" at bounding box center [144, 151] width 212 height 26
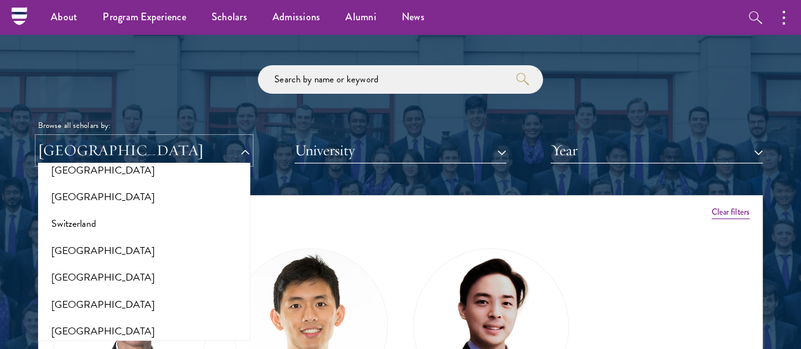
scroll to position [2345, 0]
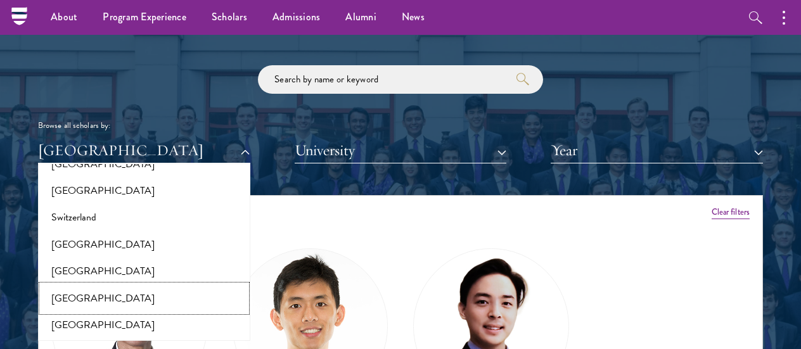
click at [106, 292] on button "[GEOGRAPHIC_DATA]" at bounding box center [144, 298] width 205 height 27
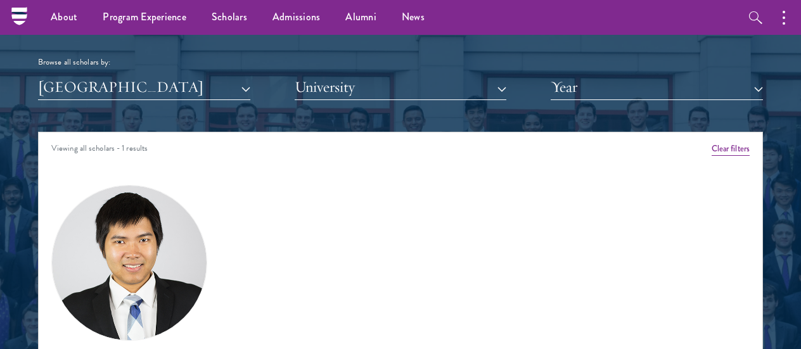
scroll to position [1521, 0]
click at [171, 99] on button "[GEOGRAPHIC_DATA]" at bounding box center [144, 87] width 212 height 26
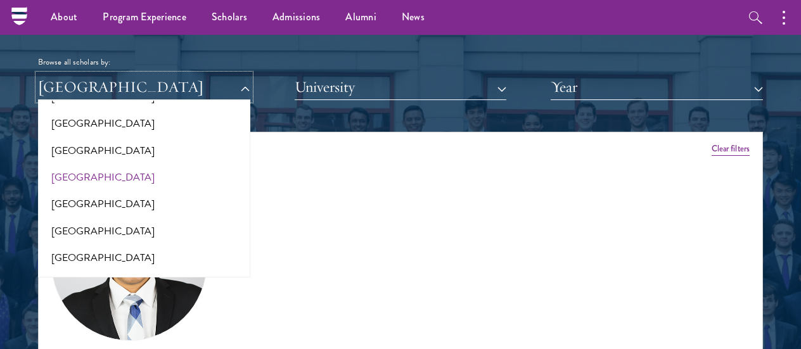
scroll to position [2213, 0]
click at [116, 219] on button "[GEOGRAPHIC_DATA]" at bounding box center [144, 232] width 205 height 27
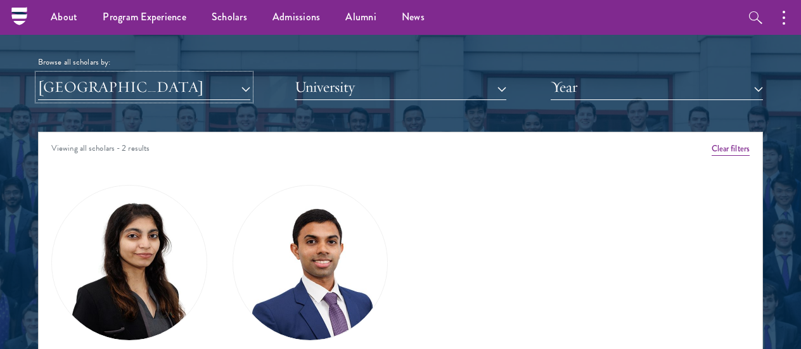
click at [162, 80] on button "[GEOGRAPHIC_DATA]" at bounding box center [144, 87] width 212 height 26
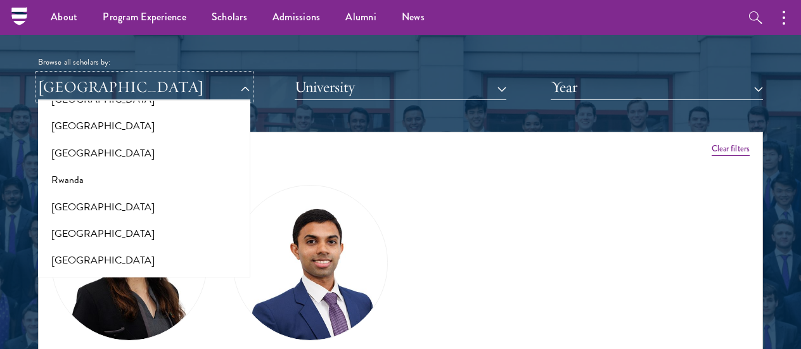
scroll to position [2023, 0]
click at [110, 221] on button "[GEOGRAPHIC_DATA]" at bounding box center [144, 234] width 205 height 27
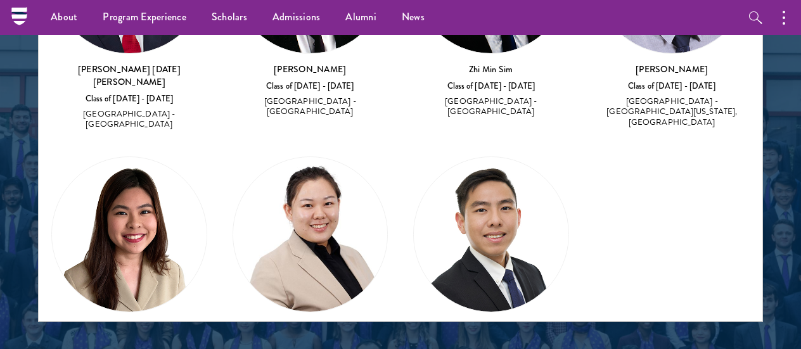
scroll to position [1156, 0]
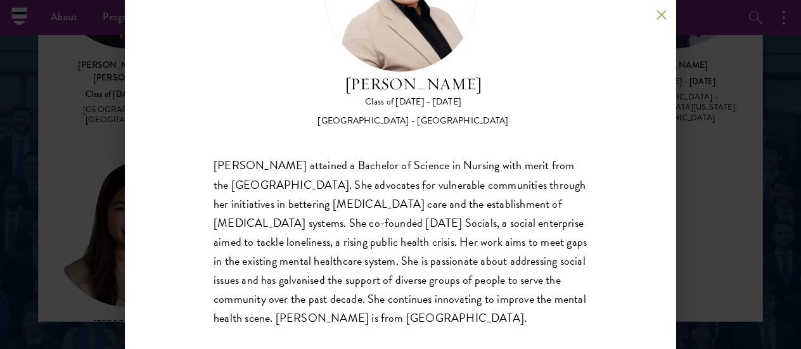
scroll to position [134, 0]
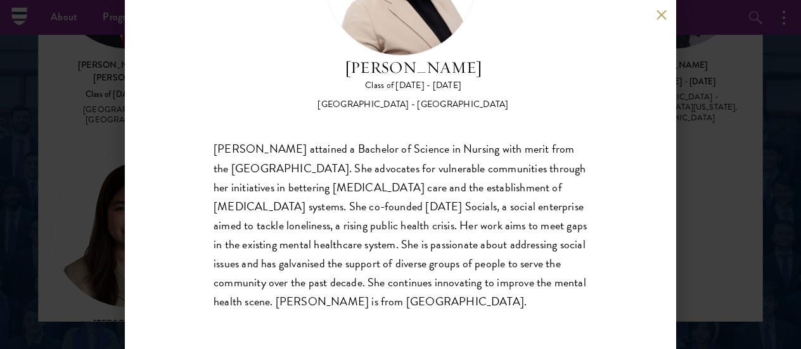
click at [724, 103] on div "[PERSON_NAME] Class of [DATE] - [DATE] [GEOGRAPHIC_DATA] - [GEOGRAPHIC_DATA] [P…" at bounding box center [400, 174] width 801 height 349
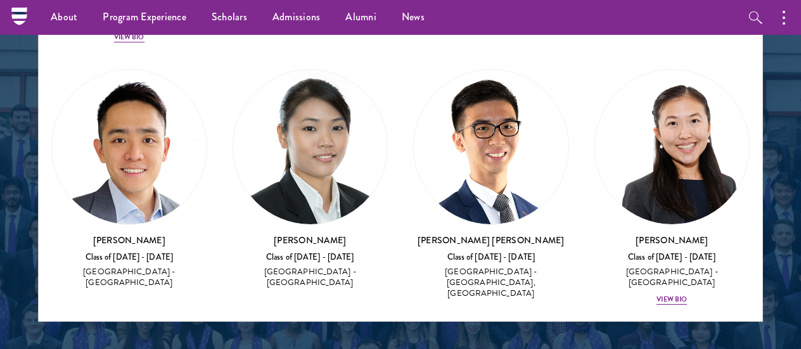
scroll to position [712, 0]
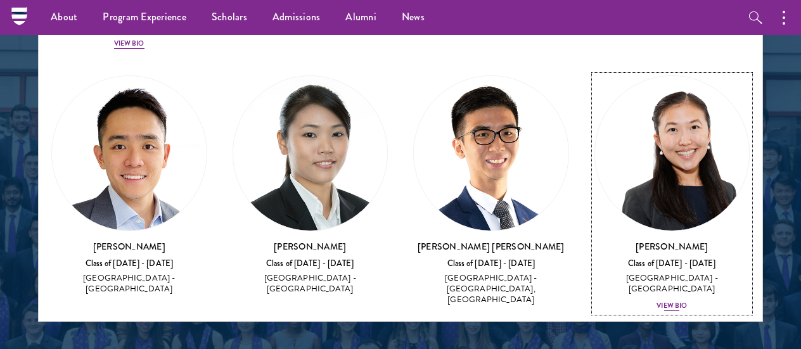
click at [660, 301] on div "View Bio" at bounding box center [672, 306] width 30 height 10
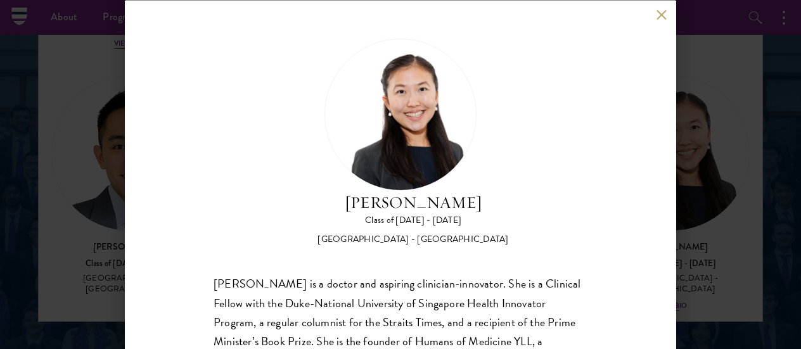
click at [660, 241] on div "[PERSON_NAME] Class of [DATE] - [DATE] [GEOGRAPHIC_DATA] - [GEOGRAPHIC_DATA] [P…" at bounding box center [400, 174] width 551 height 349
click at [665, 13] on button at bounding box center [661, 15] width 11 height 11
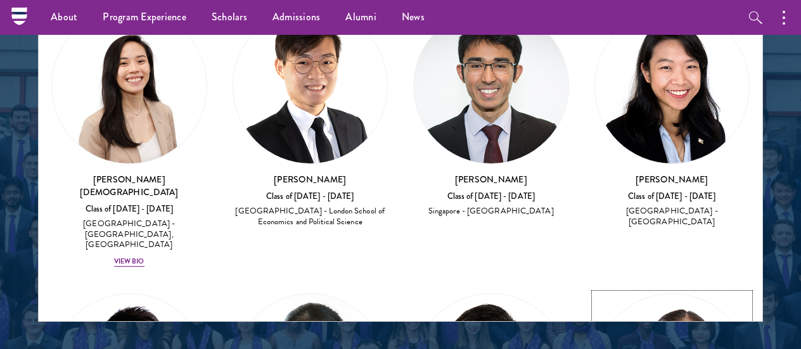
scroll to position [459, 0]
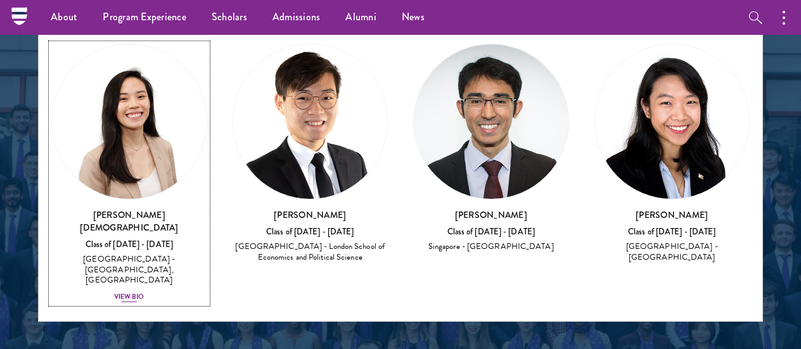
click at [142, 292] on div "View Bio" at bounding box center [129, 297] width 30 height 10
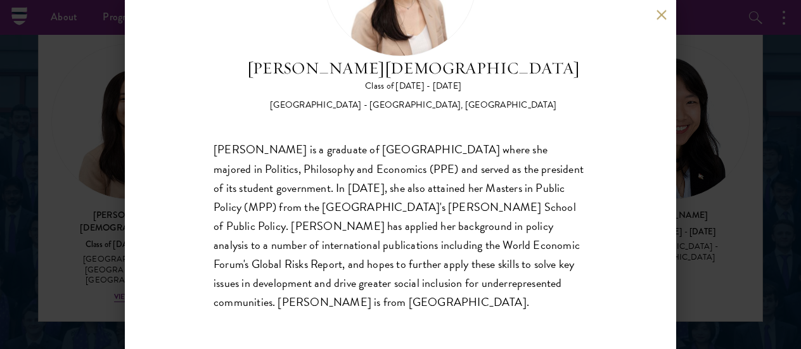
scroll to position [134, 0]
click at [689, 174] on div "[PERSON_NAME] Class of [DATE] - [DATE] [GEOGRAPHIC_DATA] - [GEOGRAPHIC_DATA], […" at bounding box center [400, 174] width 801 height 349
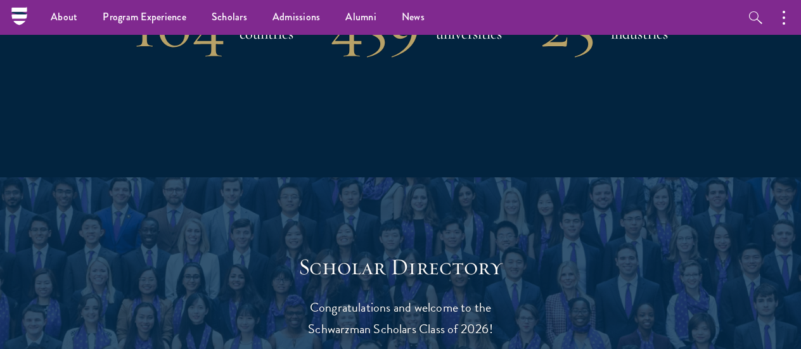
scroll to position [1141, 0]
